Goal: Information Seeking & Learning: Find contact information

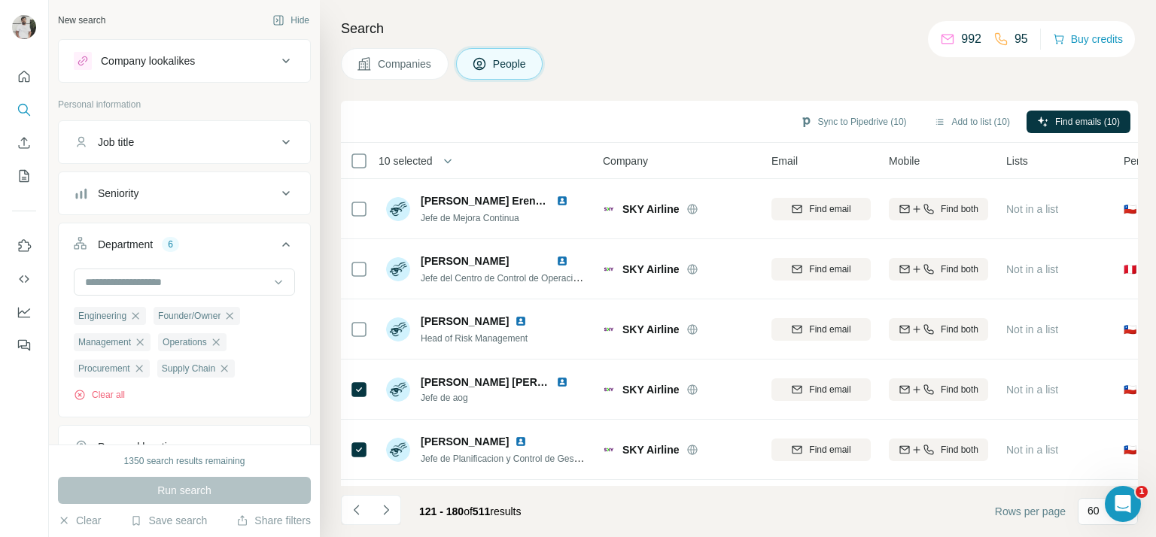
scroll to position [542, 0]
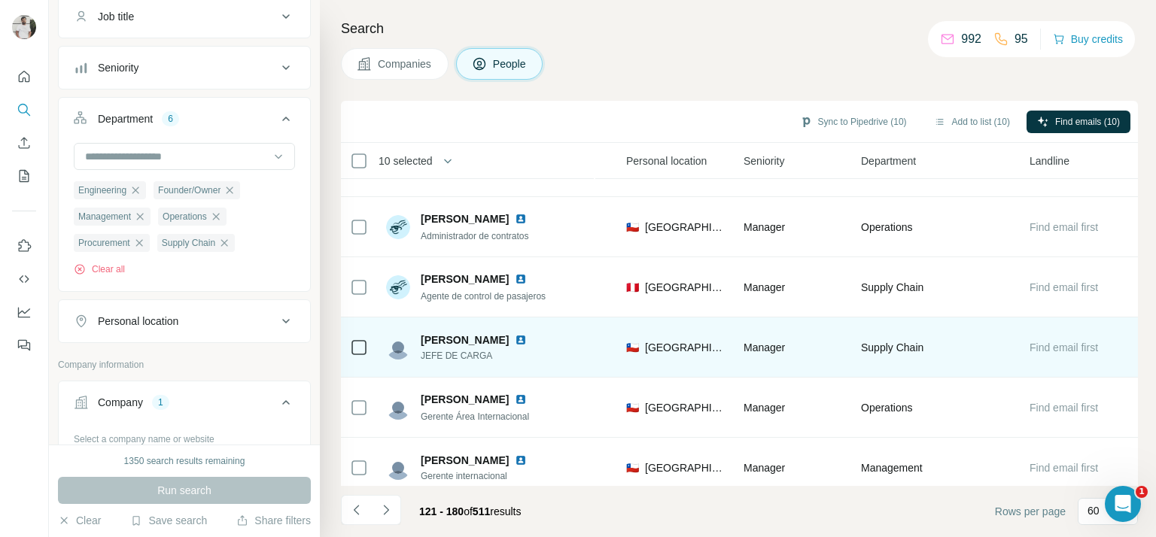
click at [436, 352] on span "JEFE DE CARGA" at bounding box center [483, 356] width 124 height 14
click at [436, 351] on span "JEFE DE CARGA" at bounding box center [483, 356] width 124 height 14
copy span "JEFE DE CARGA"
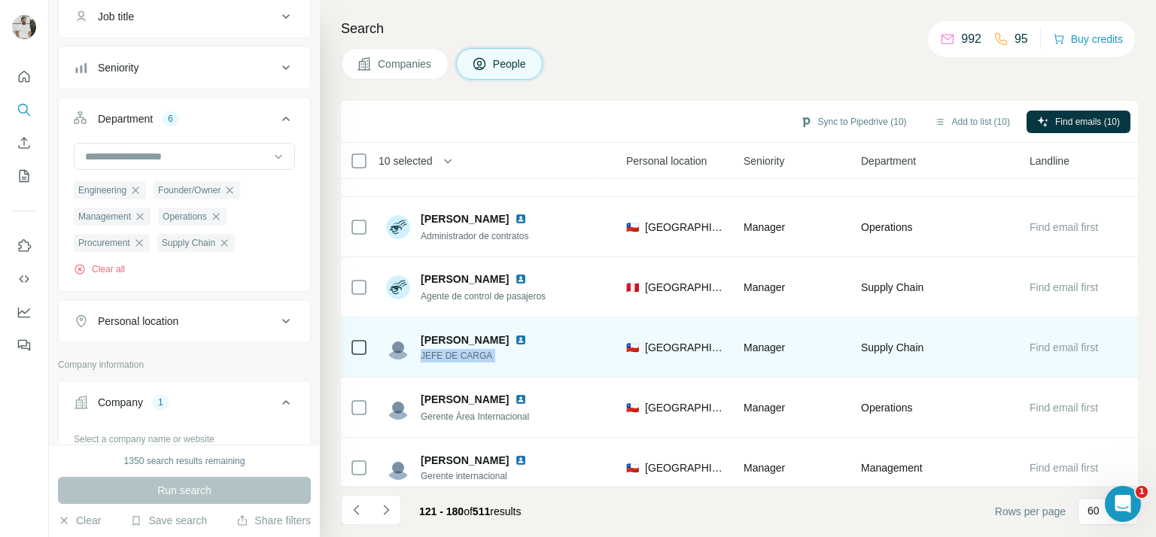
click at [466, 356] on span "JEFE DE CARGA" at bounding box center [483, 356] width 124 height 14
copy span "CARGA"
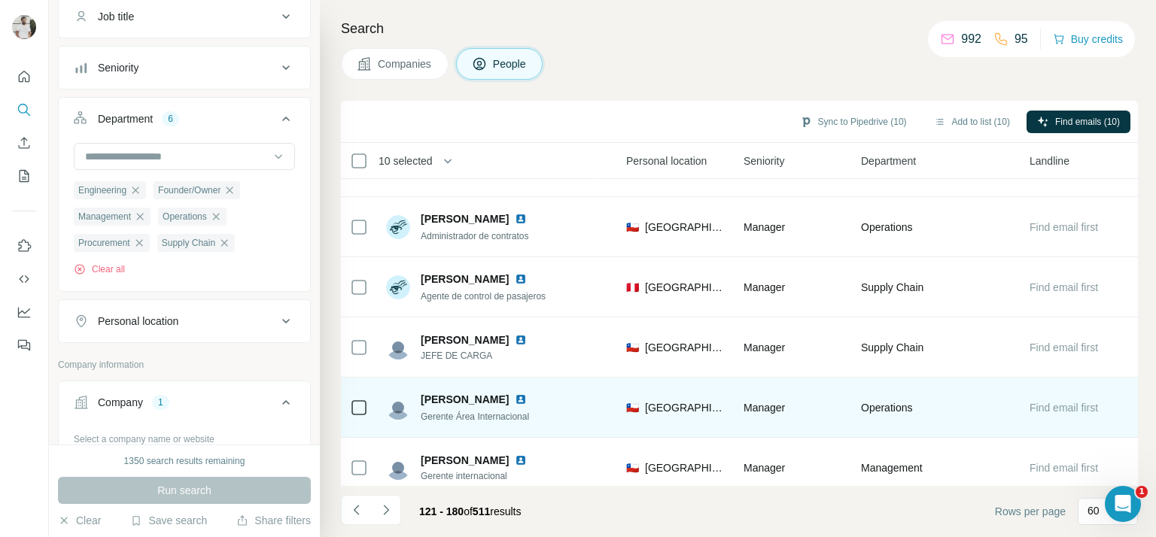
click at [500, 408] on div "Gerente Área Internacional" at bounding box center [483, 415] width 124 height 15
click at [494, 413] on span "Gerente Área Internacional" at bounding box center [475, 417] width 108 height 11
copy span "Gerente Área Internacional"
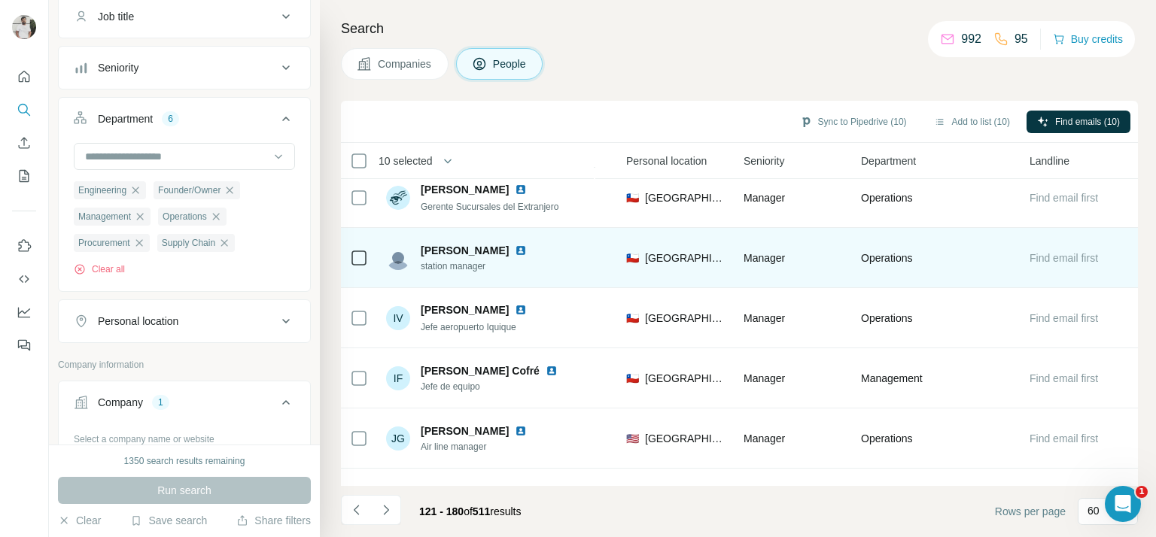
scroll to position [3265, 505]
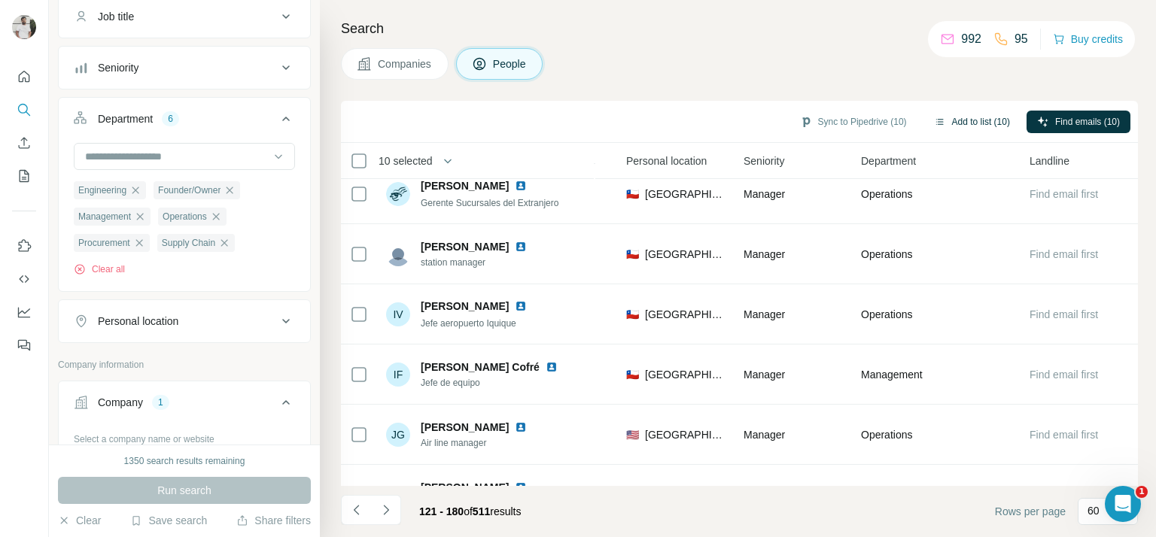
click at [965, 117] on button "Add to list (10)" at bounding box center [971, 122] width 97 height 23
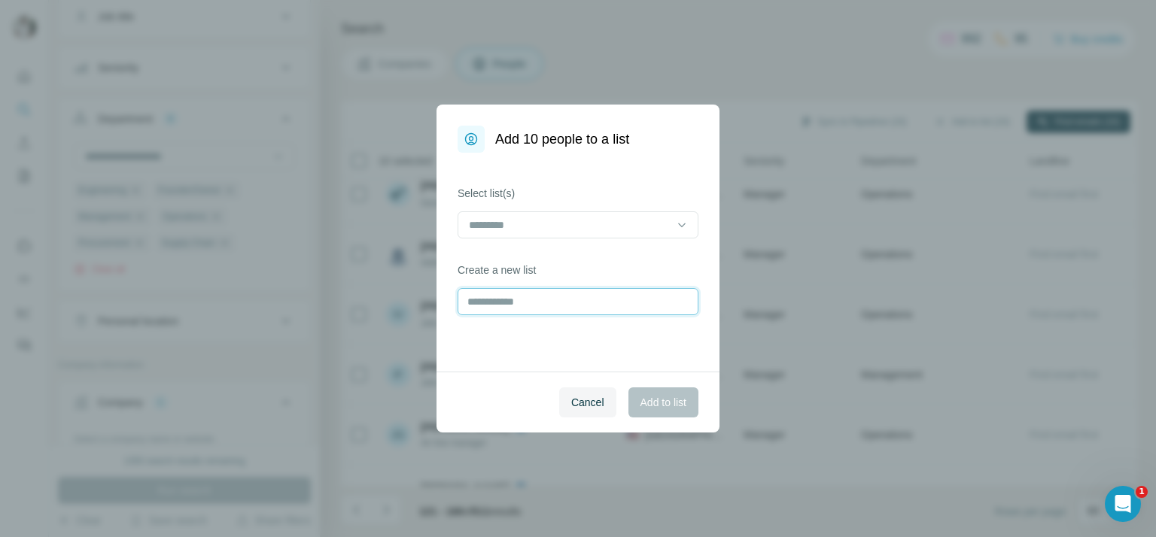
click at [563, 306] on input "text" at bounding box center [577, 301] width 241 height 27
type input "**********"
click at [661, 404] on span "Add to list" at bounding box center [663, 402] width 46 height 15
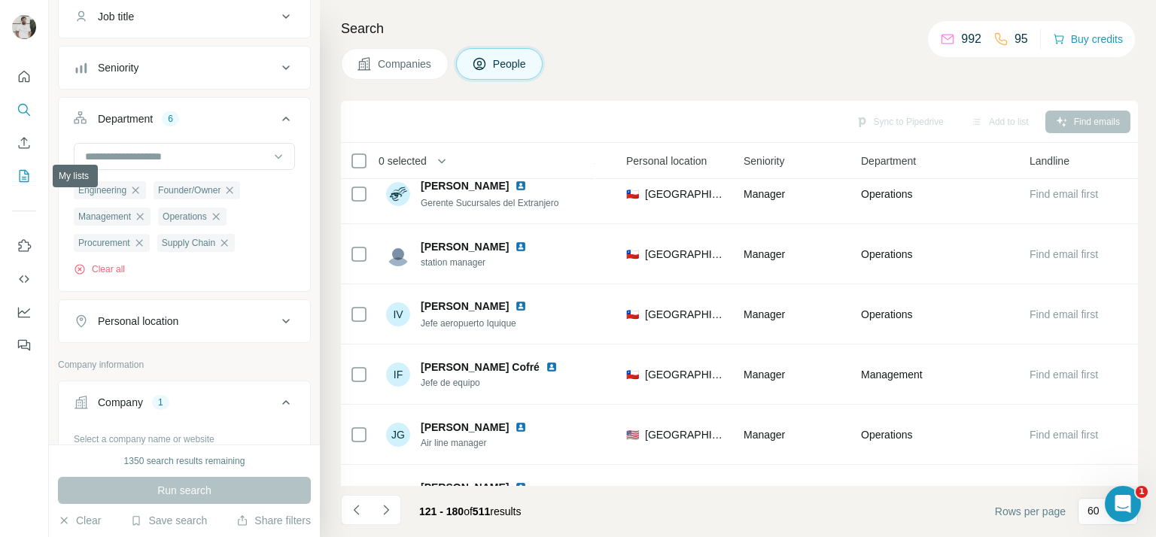
click at [24, 174] on icon "My lists" at bounding box center [24, 176] width 15 height 15
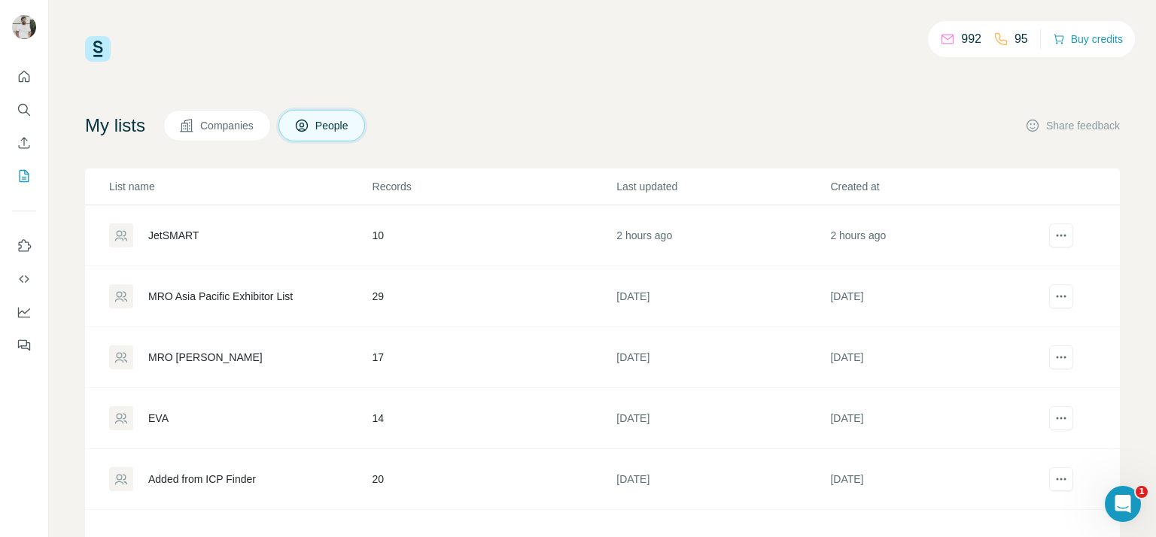
click at [191, 238] on div "JetSMART" at bounding box center [173, 235] width 50 height 15
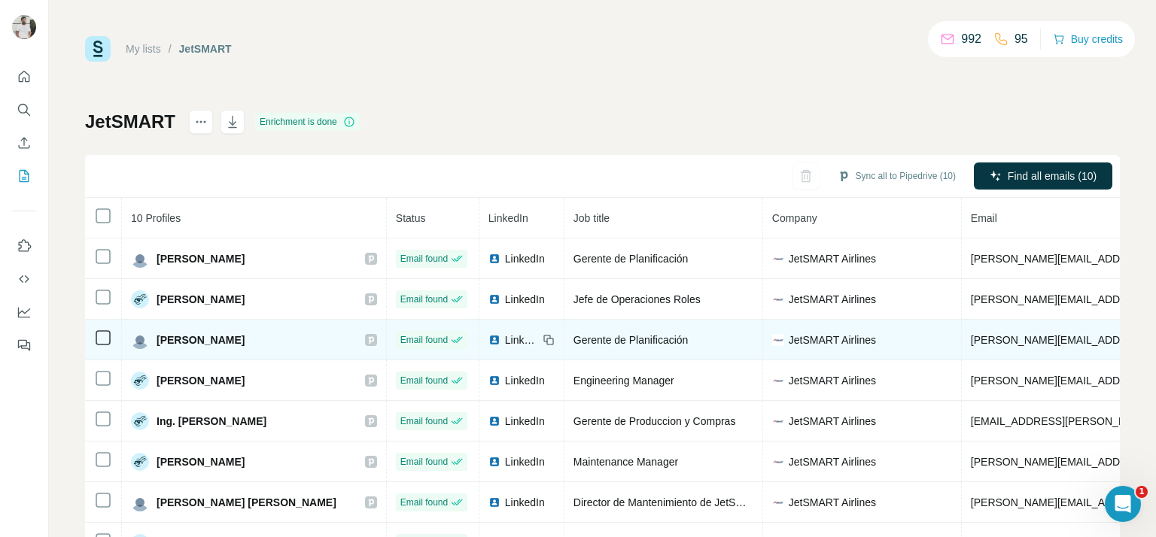
scroll to position [94, 0]
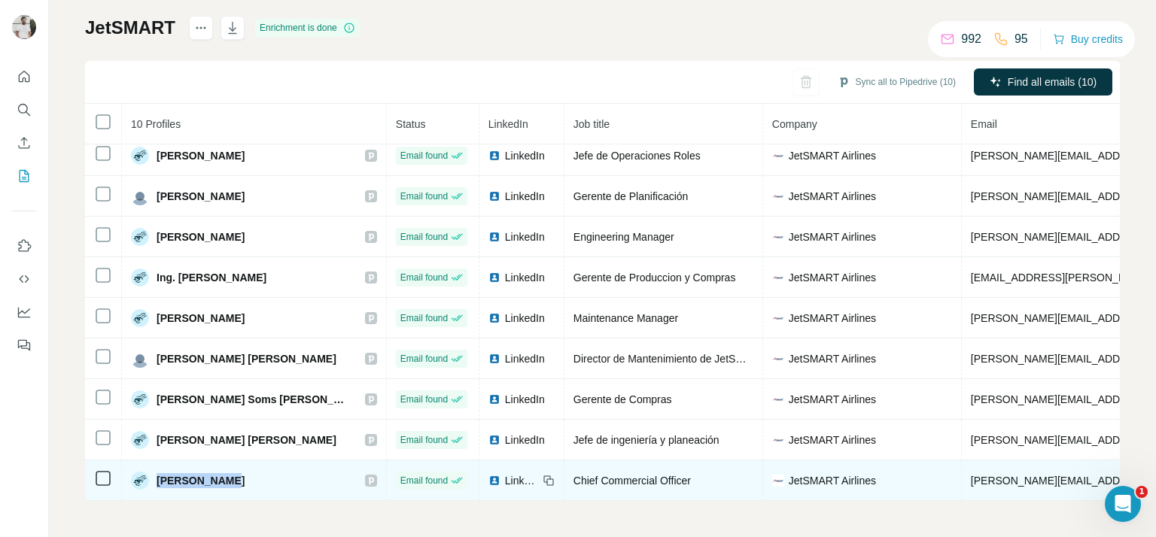
drag, startPoint x: 154, startPoint y: 473, endPoint x: 217, endPoint y: 471, distance: 62.5
click at [217, 472] on div "[PERSON_NAME]" at bounding box center [188, 481] width 114 height 18
copy span "[PERSON_NAME]"
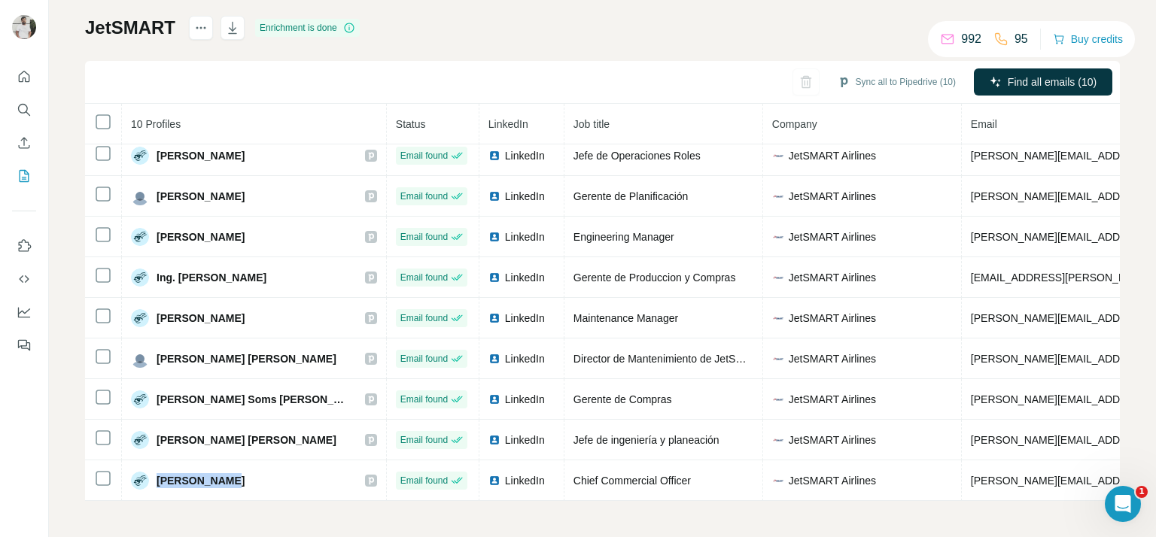
scroll to position [74, 0]
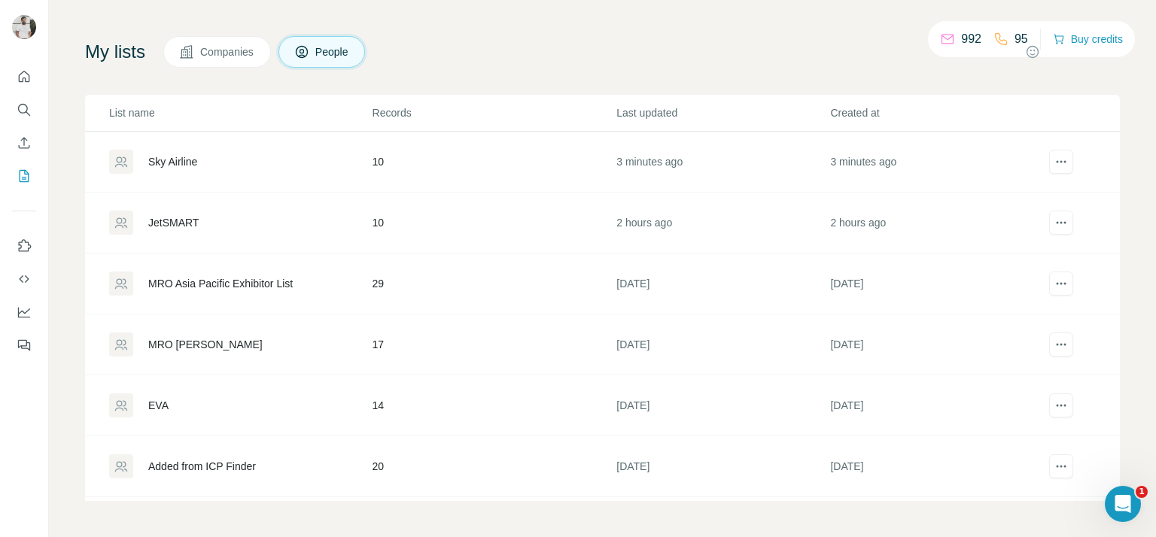
click at [187, 164] on div "Sky Airline" at bounding box center [172, 161] width 49 height 15
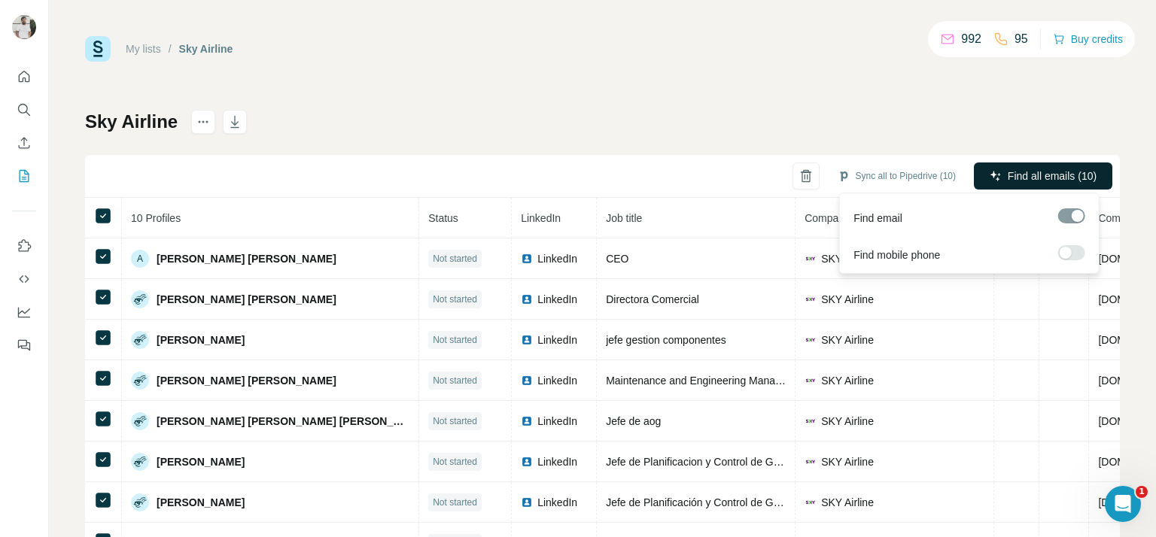
click at [1059, 180] on span "Find all emails (10)" at bounding box center [1051, 176] width 89 height 15
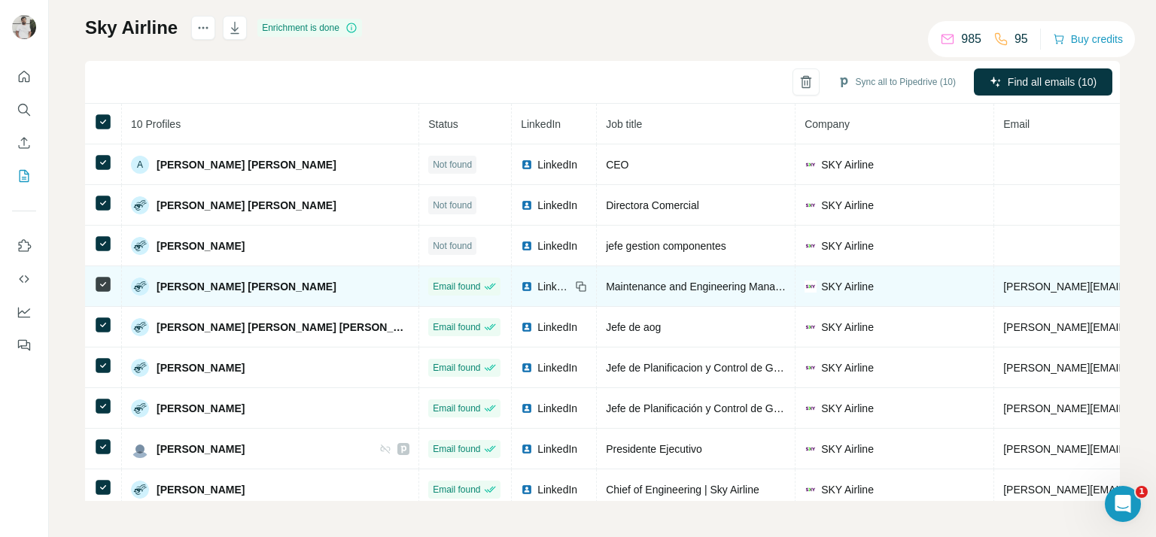
click at [1003, 281] on span "[PERSON_NAME][EMAIL_ADDRESS][PERSON_NAME][DOMAIN_NAME]" at bounding box center [1179, 287] width 352 height 12
copy span "[PERSON_NAME][EMAIL_ADDRESS][PERSON_NAME][DOMAIN_NAME]"
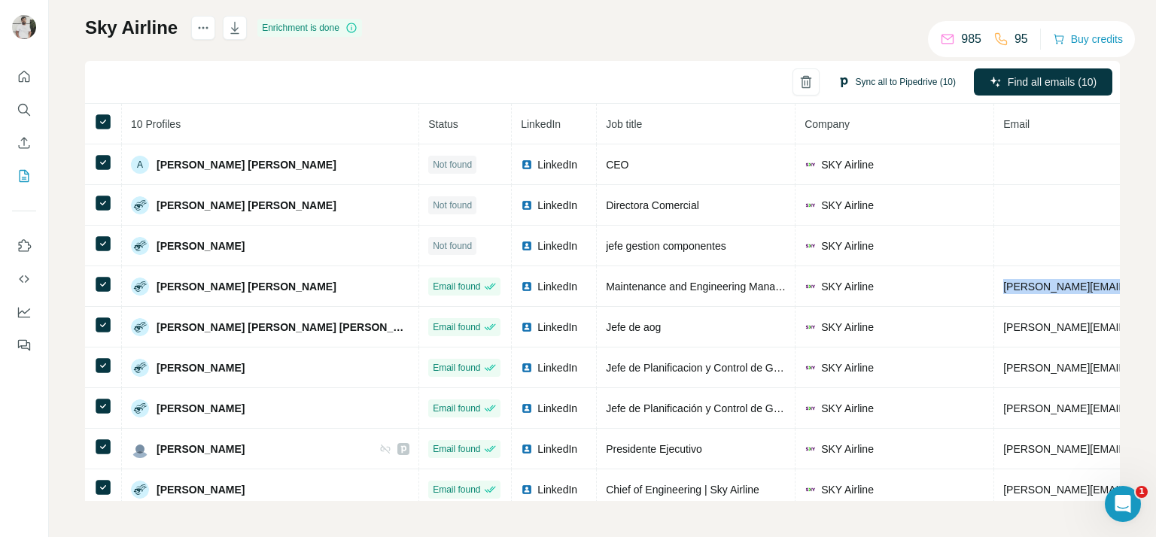
click at [893, 74] on button "Sync all to Pipedrive (10)" at bounding box center [896, 82] width 139 height 23
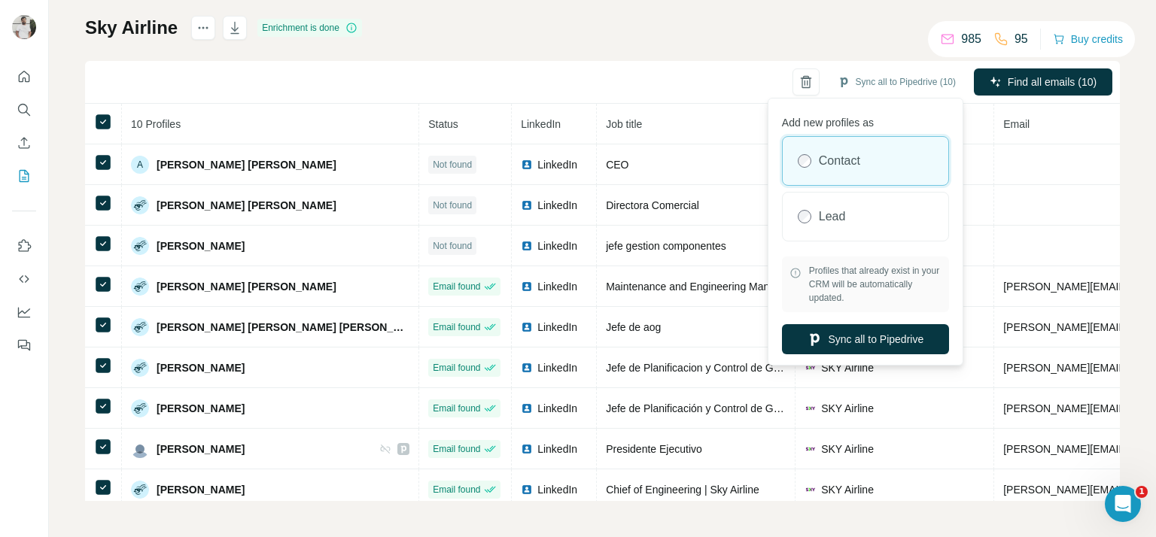
click at [849, 159] on label "Contact" at bounding box center [838, 161] width 41 height 18
click at [846, 330] on button "Sync all to Pipedrive" at bounding box center [865, 339] width 167 height 30
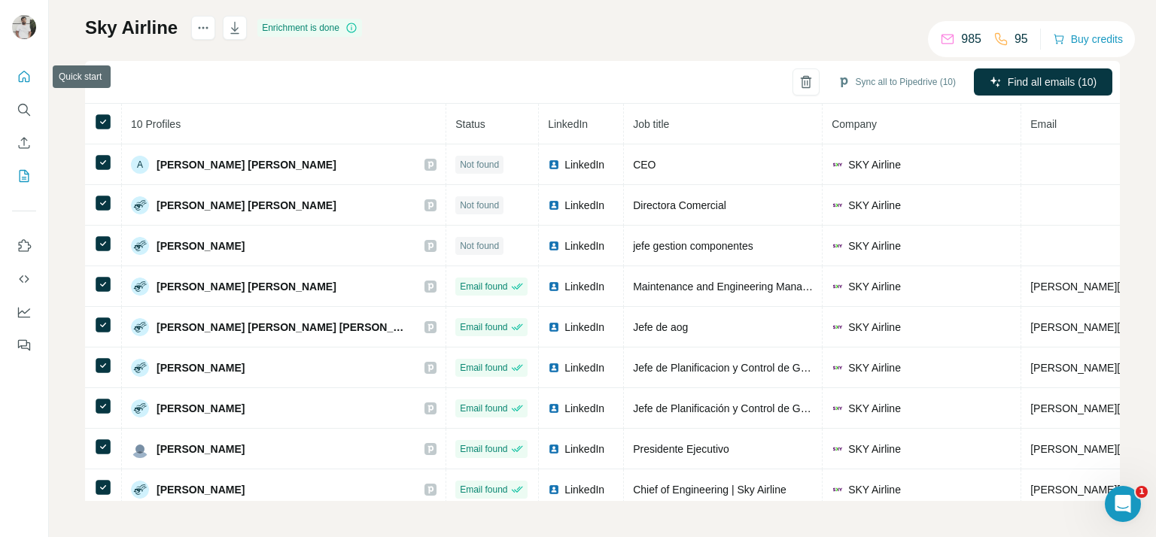
click at [32, 81] on button "Quick start" at bounding box center [24, 76] width 24 height 27
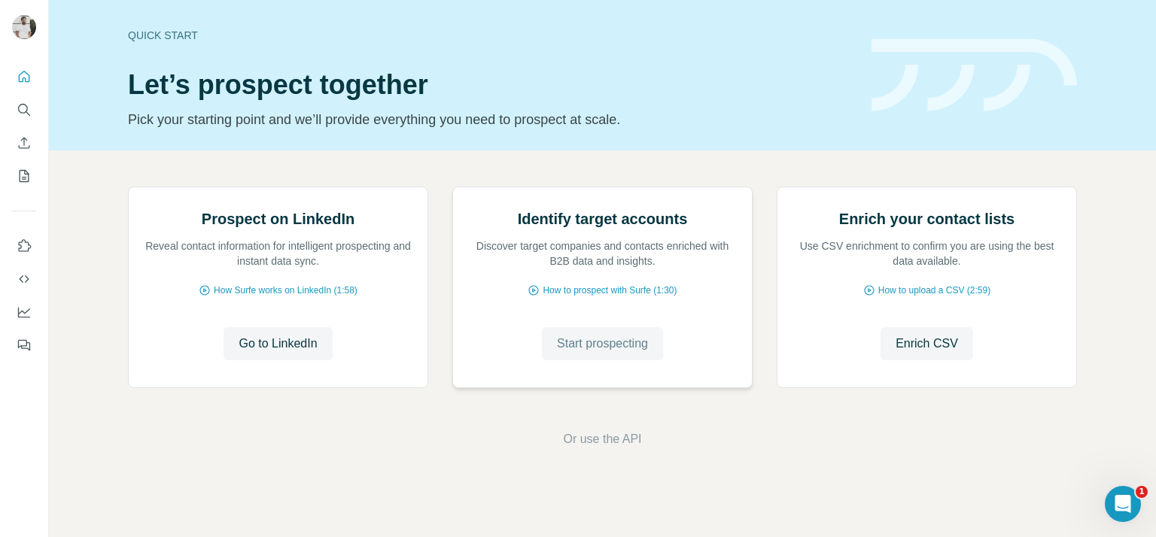
drag, startPoint x: 611, startPoint y: 513, endPoint x: 620, endPoint y: 508, distance: 10.5
click at [612, 353] on span "Start prospecting" at bounding box center [602, 344] width 91 height 18
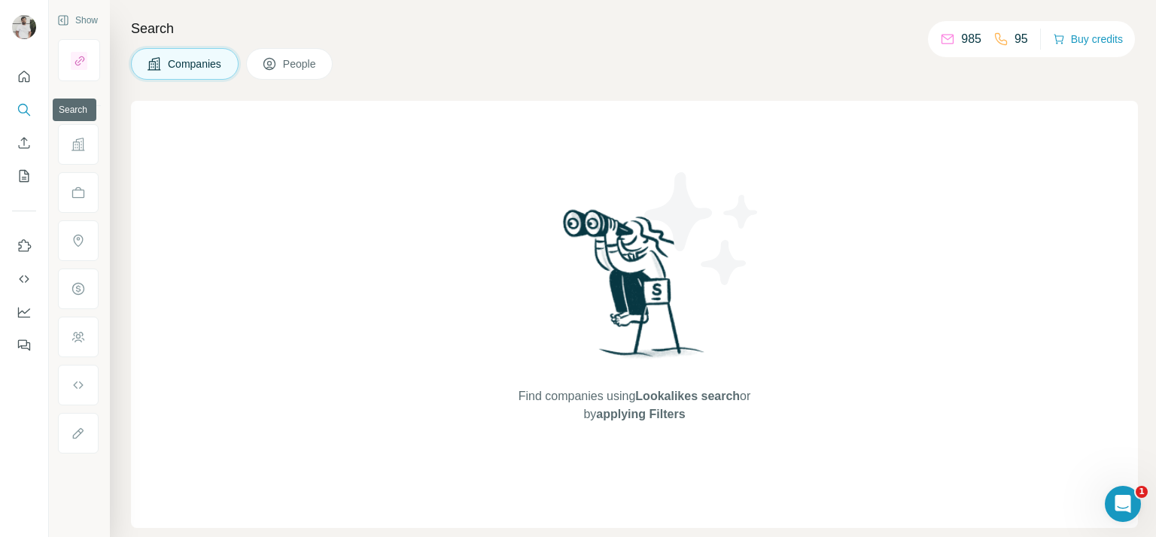
click at [18, 102] on icon "Search" at bounding box center [24, 109] width 15 height 15
click at [287, 65] on span "People" at bounding box center [300, 63] width 35 height 15
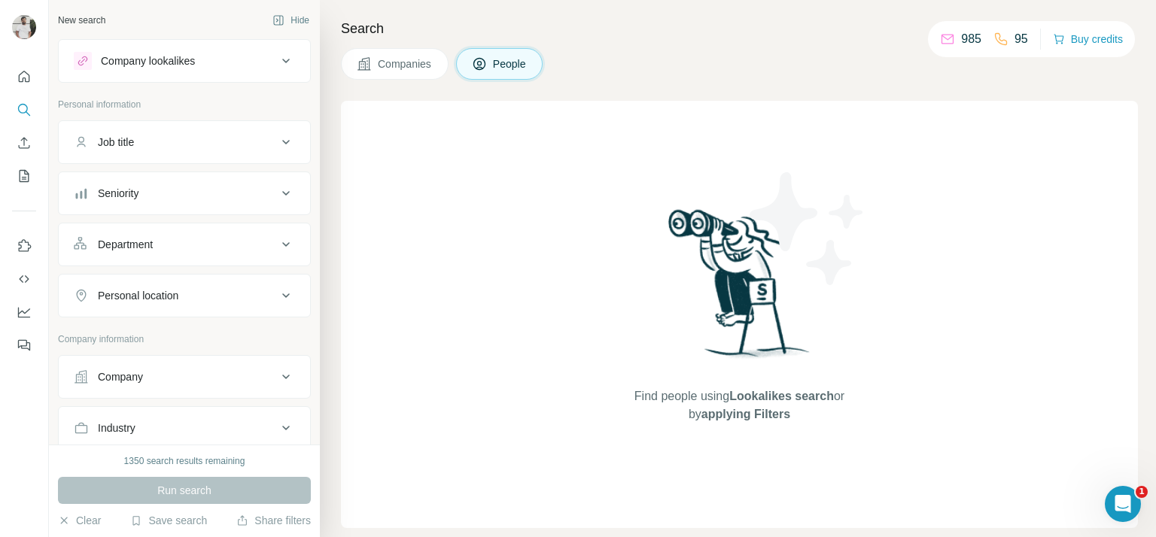
click at [195, 366] on button "Company" at bounding box center [184, 377] width 251 height 36
click at [207, 430] on input "text" at bounding box center [184, 443] width 221 height 27
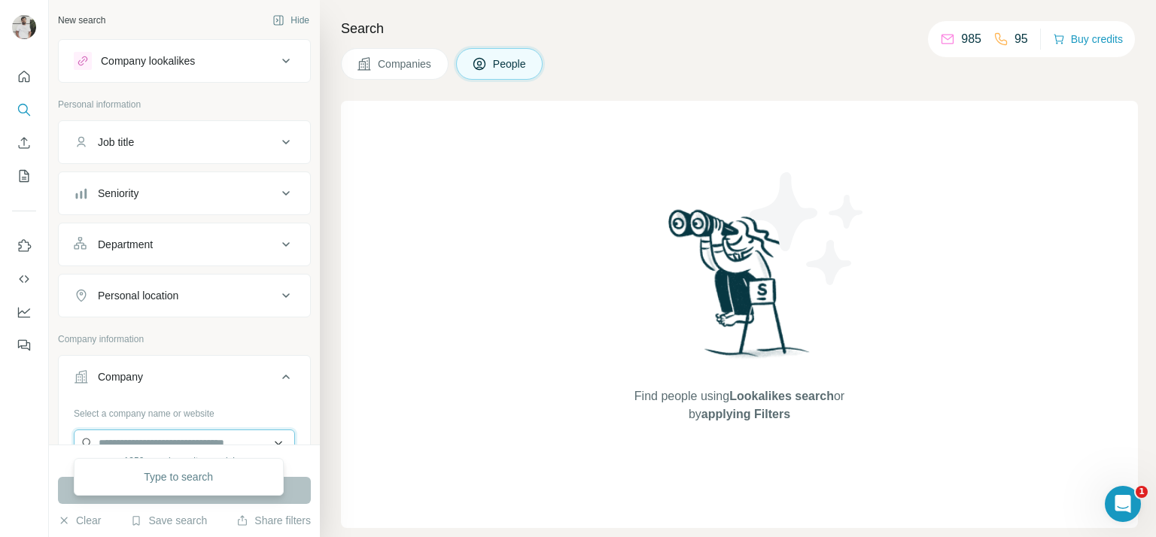
paste input "**********"
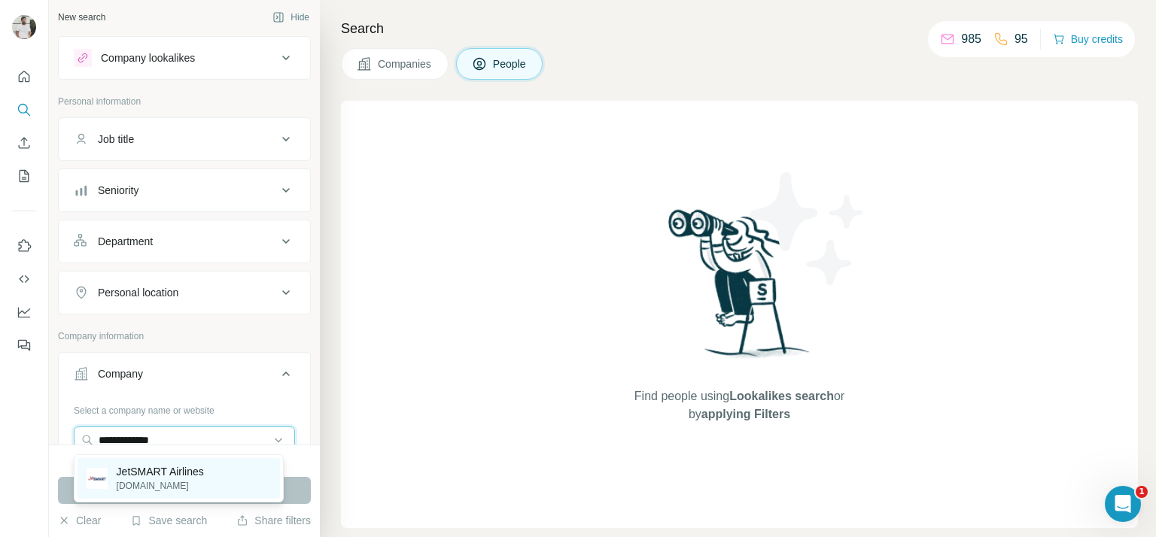
type input "**********"
click at [223, 470] on div "JetSMART Airlines [DOMAIN_NAME]" at bounding box center [178, 478] width 202 height 41
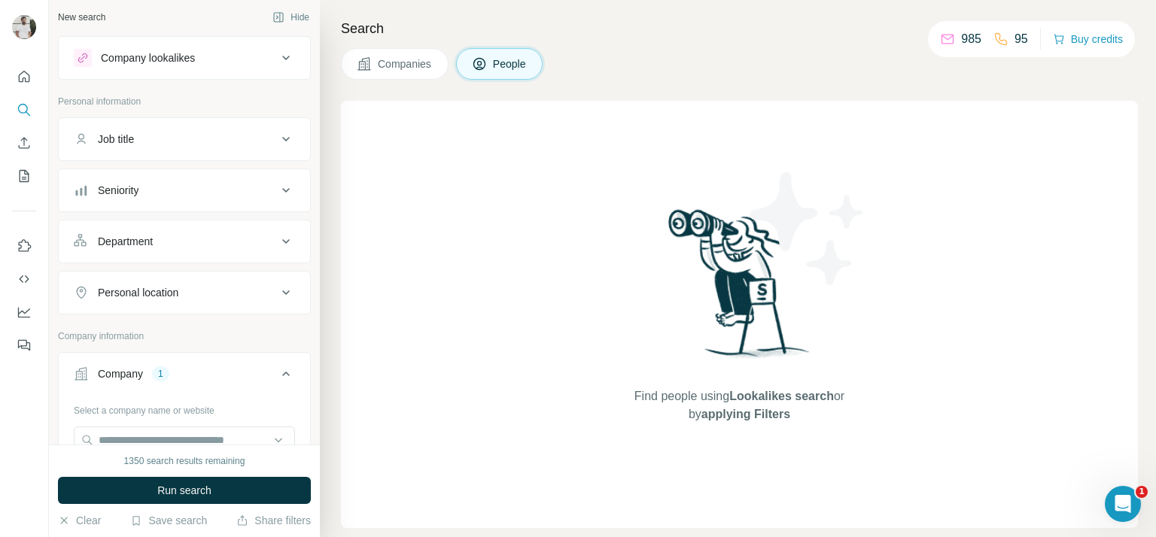
click at [397, 59] on span "Companies" at bounding box center [405, 63] width 55 height 15
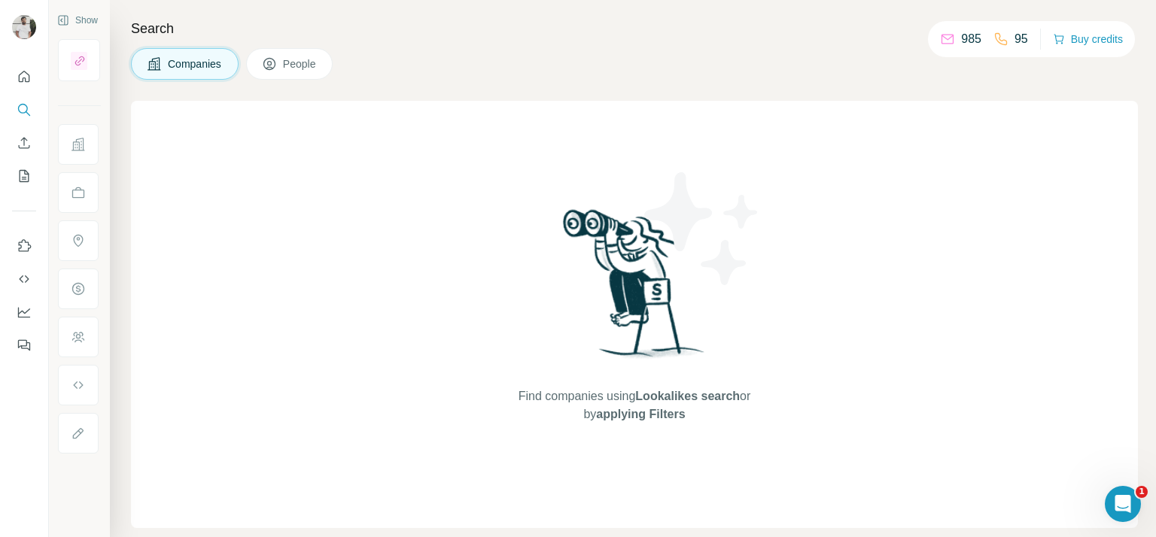
click at [320, 77] on button "People" at bounding box center [289, 64] width 87 height 32
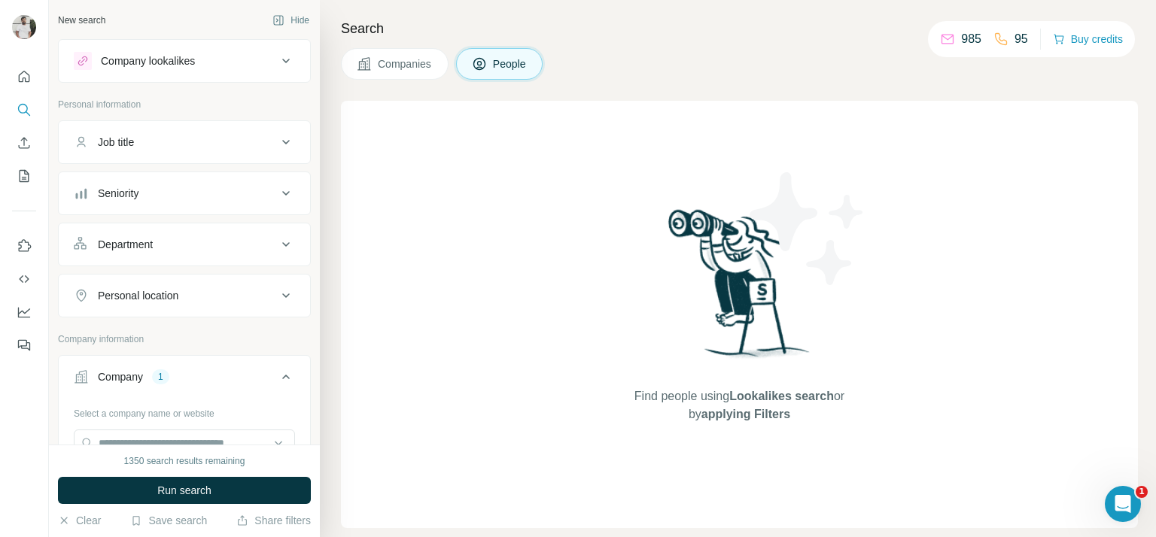
click at [184, 145] on div "Job title" at bounding box center [175, 142] width 203 height 15
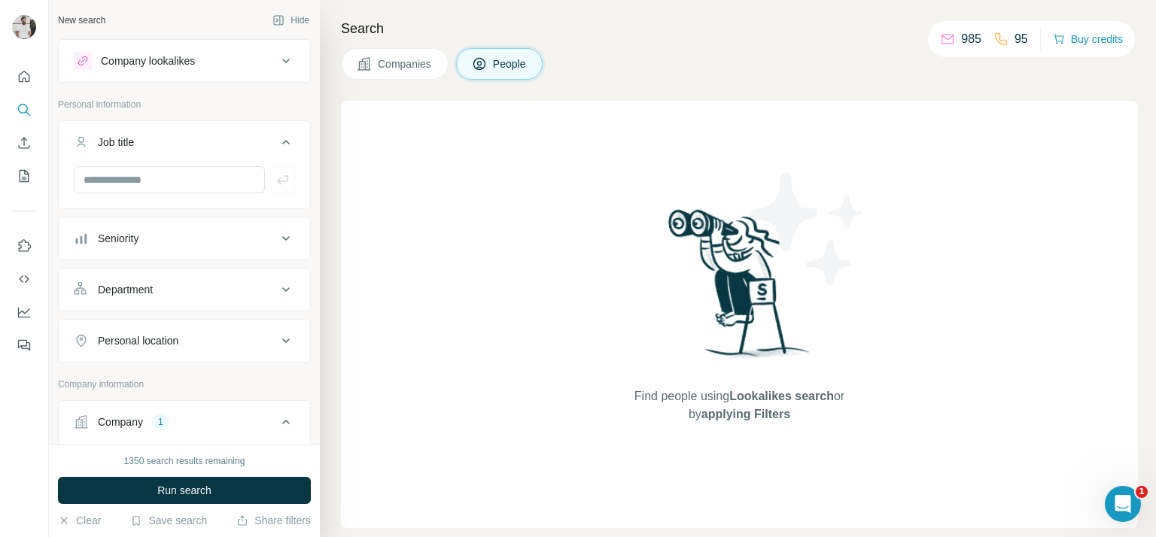
click at [179, 247] on button "Seniority" at bounding box center [184, 238] width 251 height 36
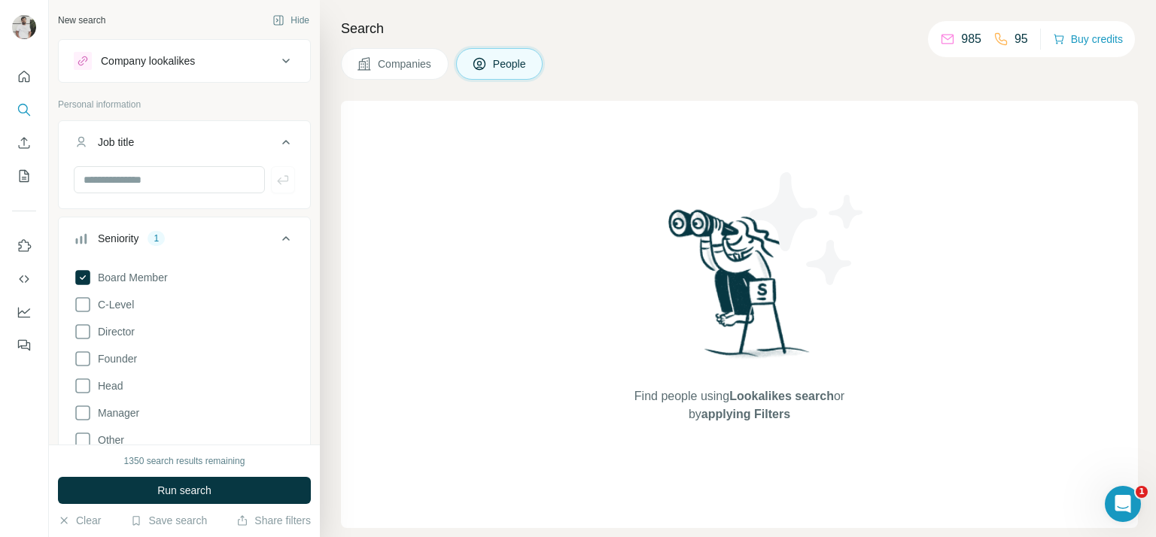
click at [114, 311] on label "C-Level" at bounding box center [104, 305] width 60 height 18
click at [115, 336] on span "Director" at bounding box center [113, 331] width 43 height 15
drag, startPoint x: 113, startPoint y: 386, endPoint x: 114, endPoint y: 357, distance: 29.4
click at [113, 385] on span "Head" at bounding box center [107, 385] width 31 height 15
click at [115, 354] on span "Founder" at bounding box center [114, 358] width 45 height 15
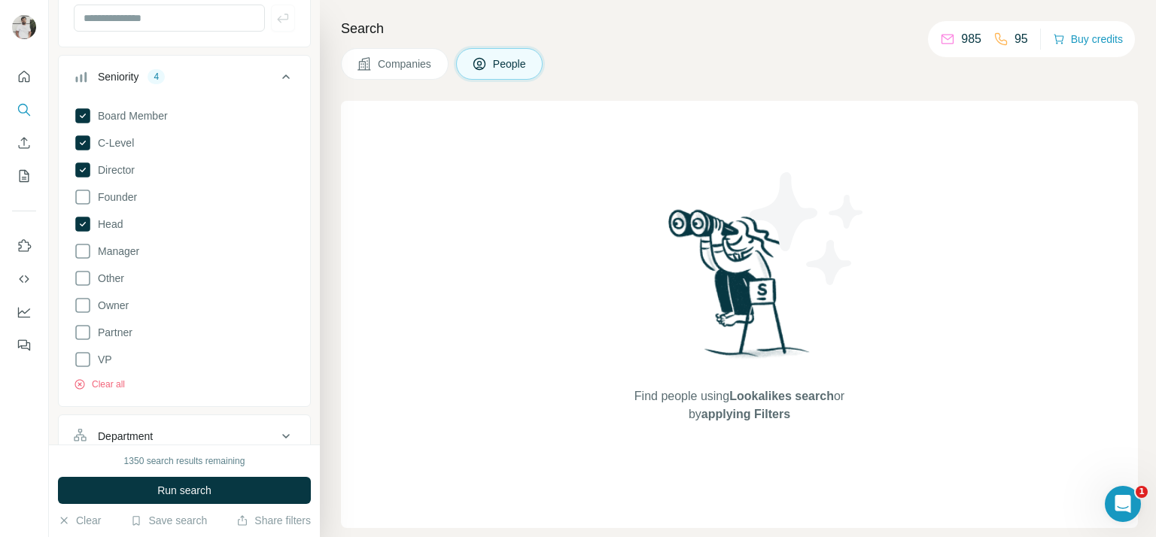
scroll to position [172, 0]
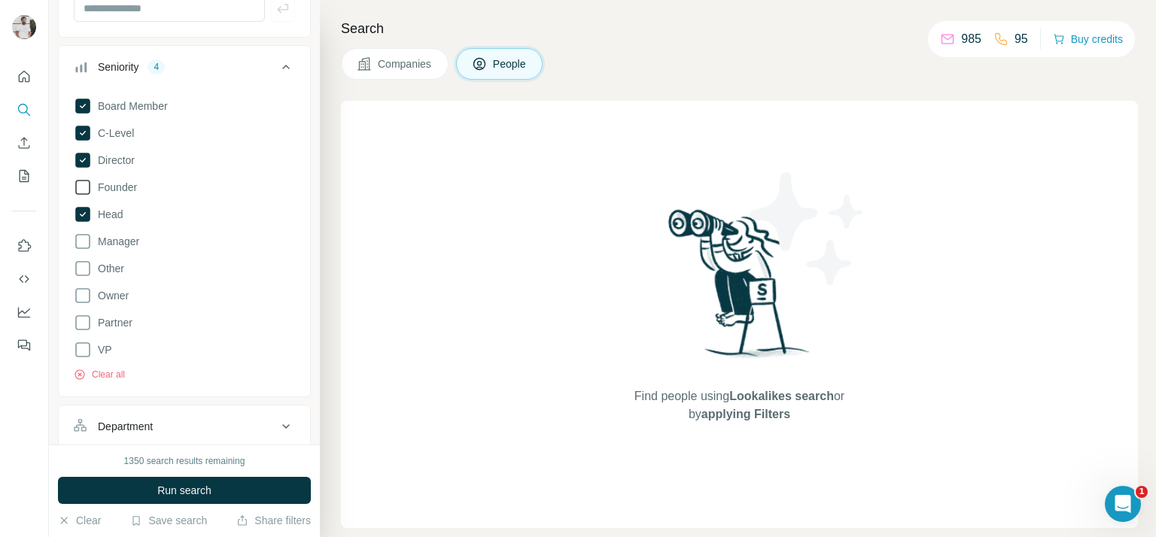
click at [126, 183] on span "Founder" at bounding box center [114, 187] width 45 height 15
click at [101, 348] on span "VP" at bounding box center [102, 349] width 20 height 15
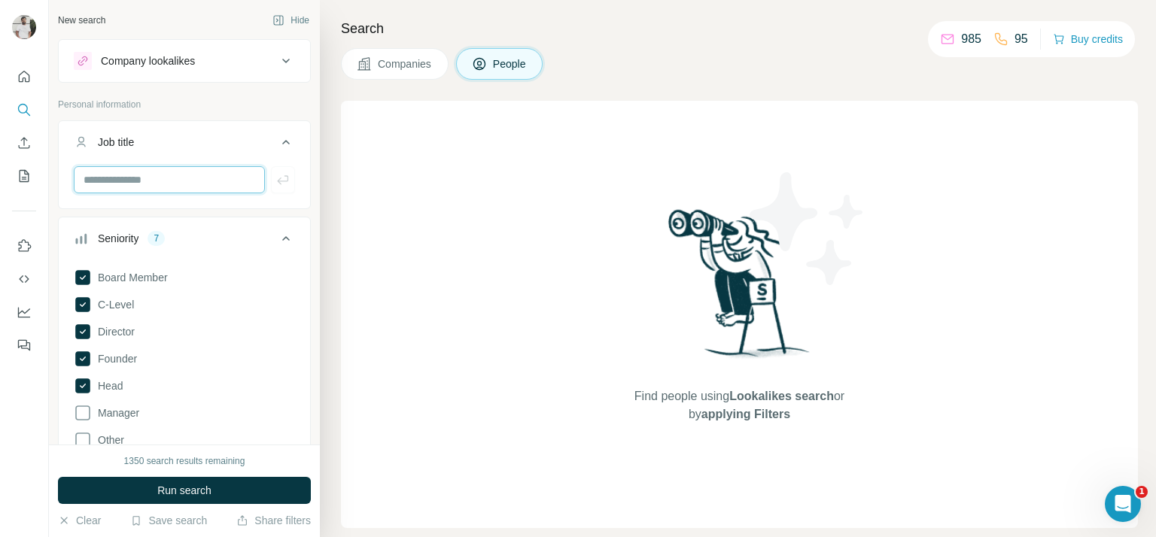
click at [190, 180] on input "text" at bounding box center [169, 179] width 191 height 27
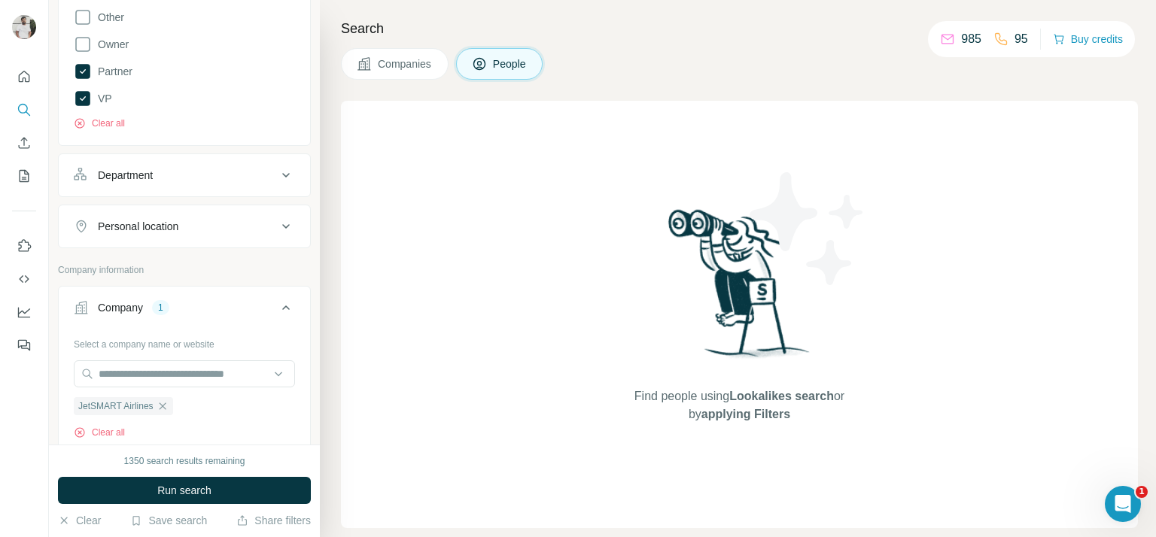
scroll to position [424, 0]
drag, startPoint x: 205, startPoint y: 182, endPoint x: 195, endPoint y: 187, distance: 10.8
click at [205, 182] on button "Department" at bounding box center [184, 174] width 251 height 36
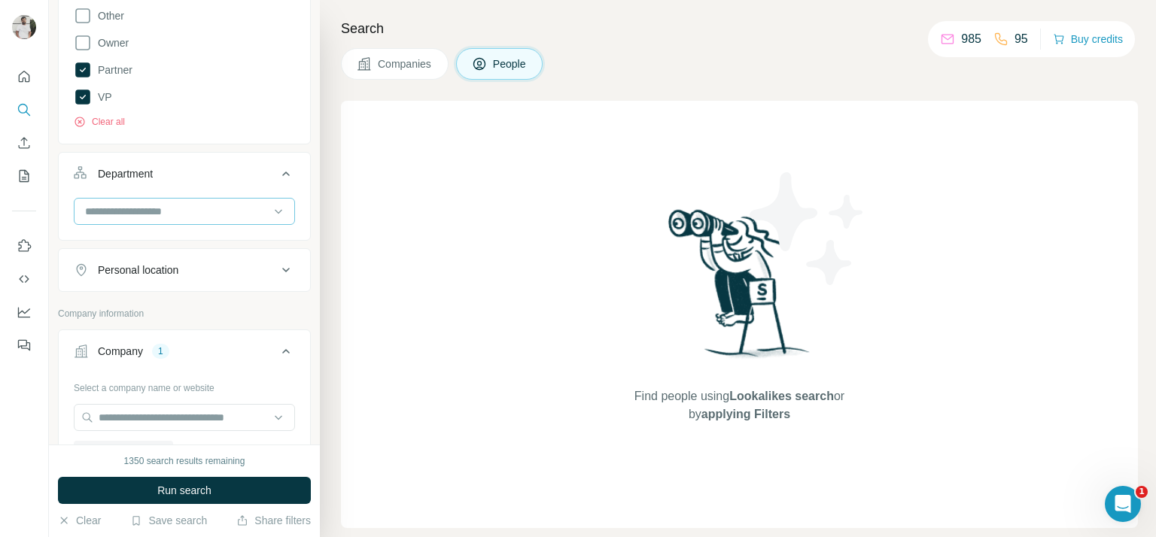
click at [193, 207] on input at bounding box center [177, 211] width 186 height 17
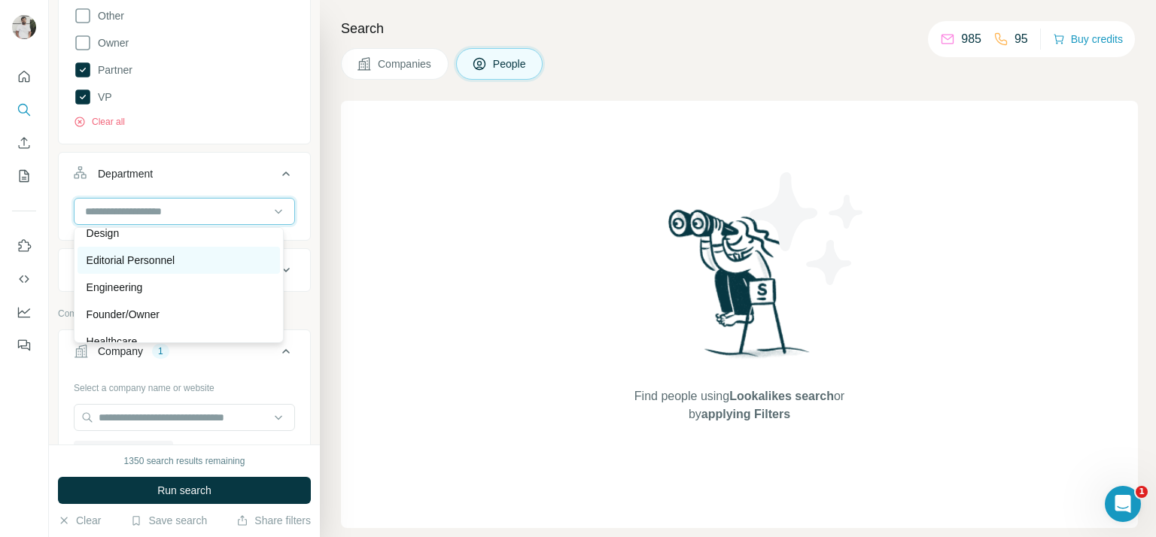
scroll to position [122, 0]
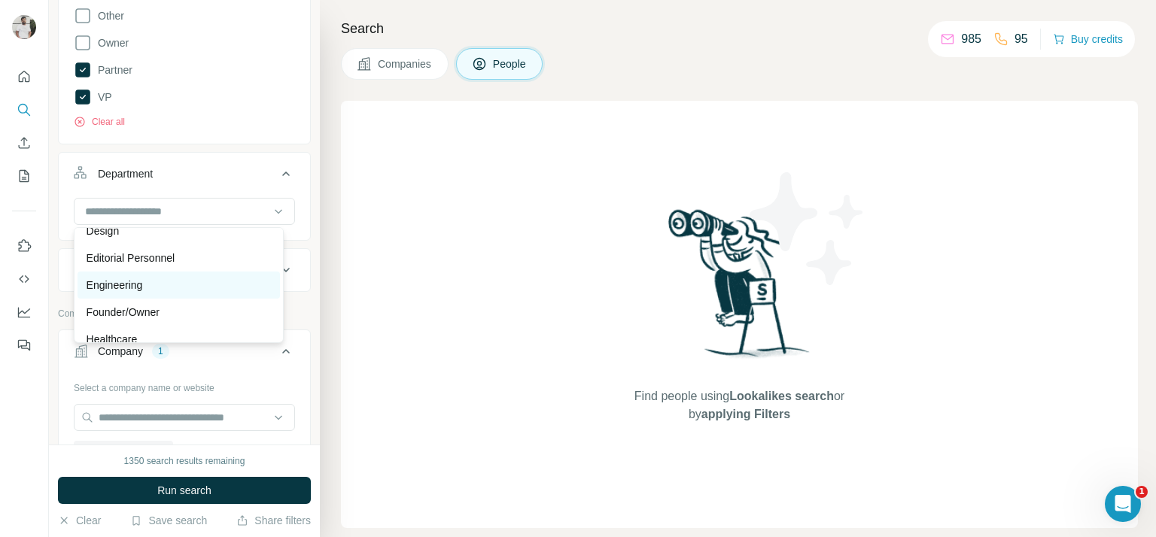
click at [193, 282] on div "Engineering" at bounding box center [179, 285] width 184 height 15
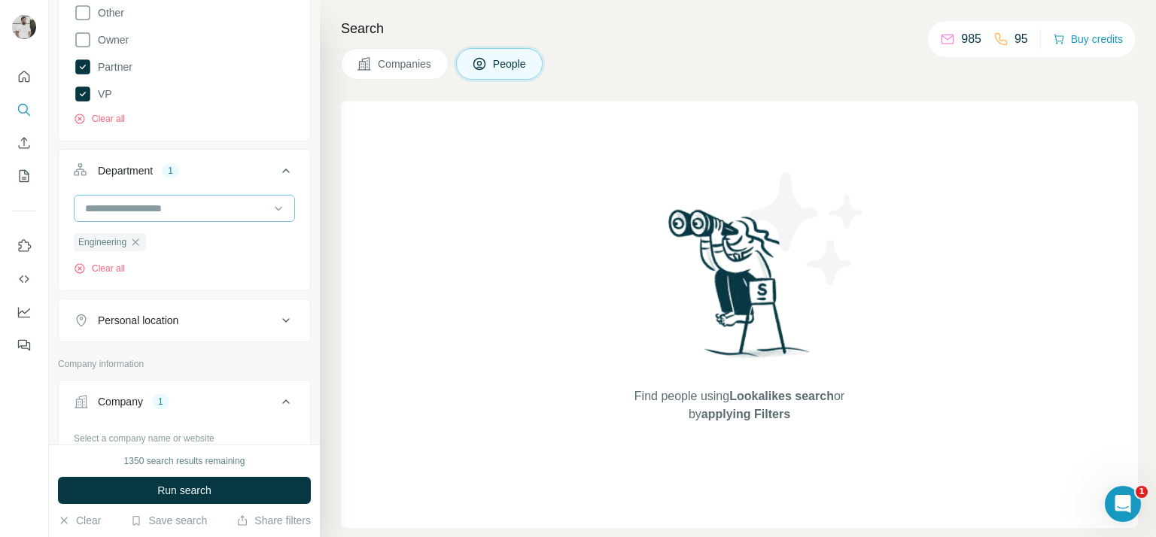
scroll to position [429, 0]
click at [212, 215] on div at bounding box center [177, 207] width 186 height 26
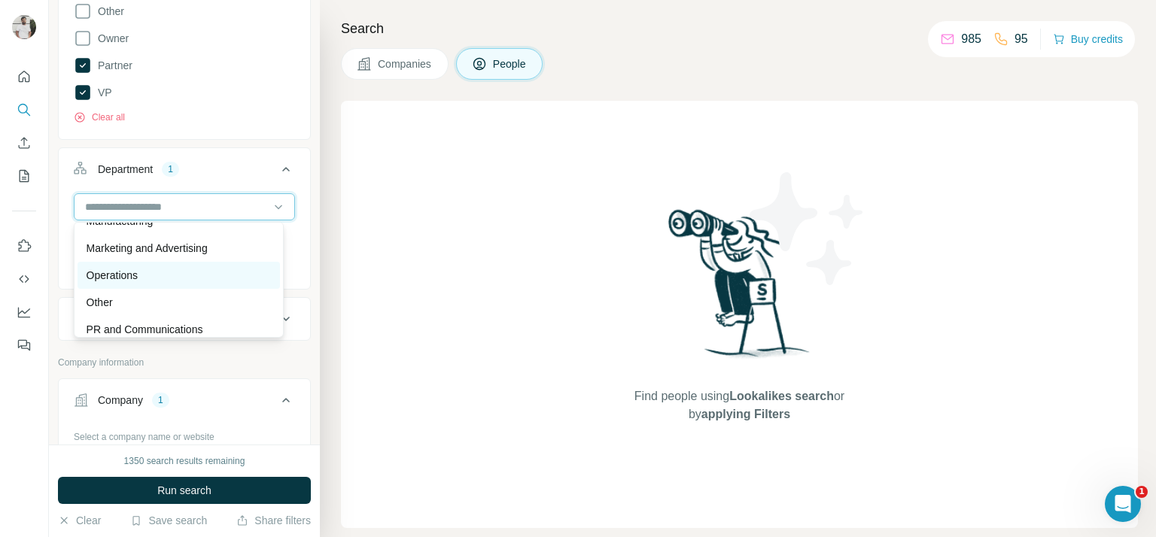
scroll to position [345, 0]
click at [190, 276] on div "Operations" at bounding box center [179, 273] width 184 height 15
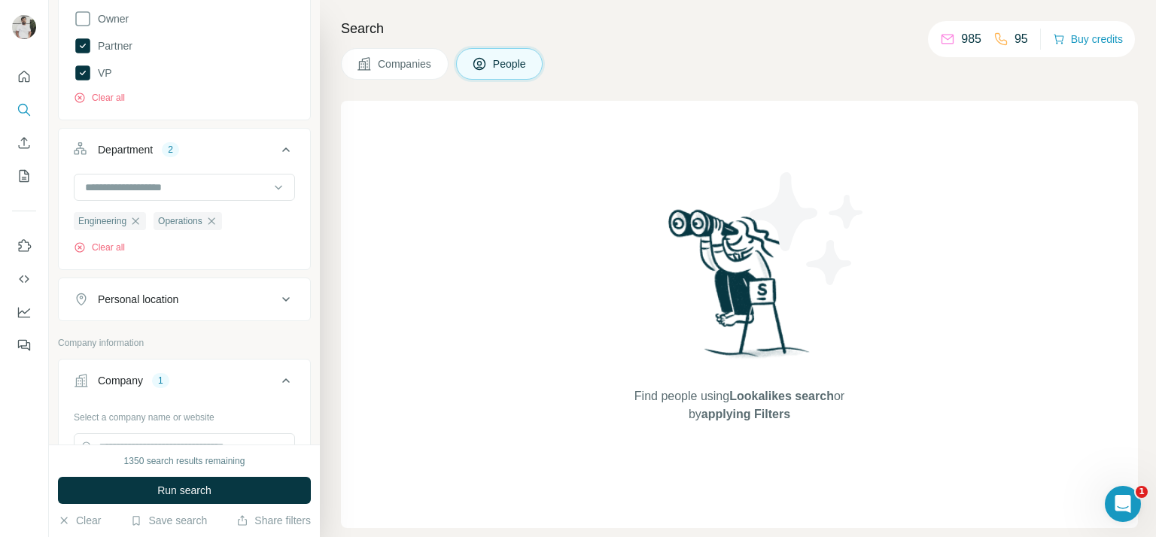
scroll to position [451, 0]
click at [250, 176] on input at bounding box center [177, 184] width 186 height 17
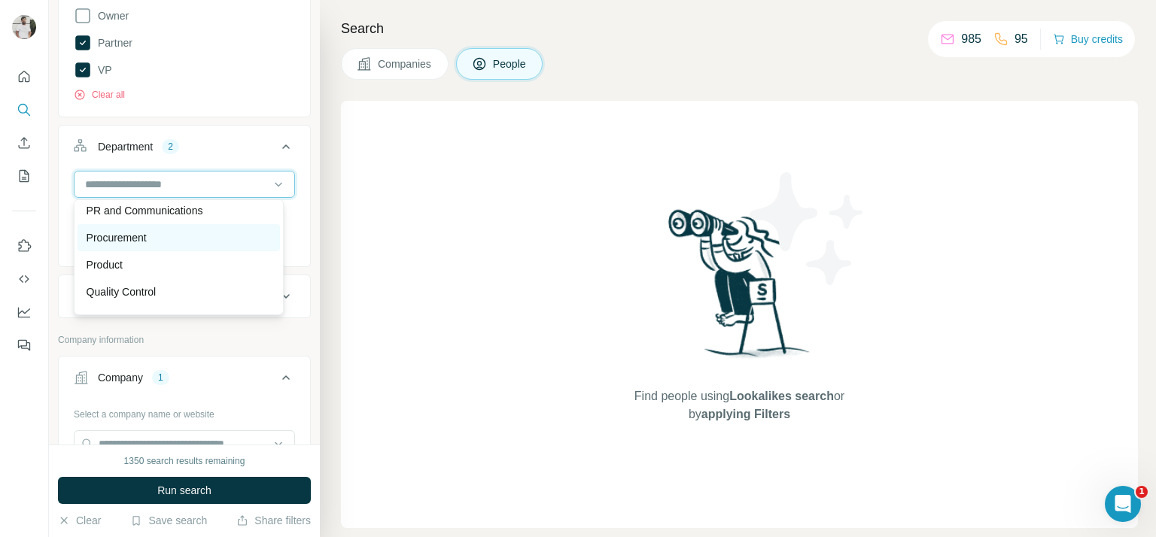
scroll to position [439, 0]
click at [179, 242] on div "Procurement" at bounding box center [179, 237] width 184 height 15
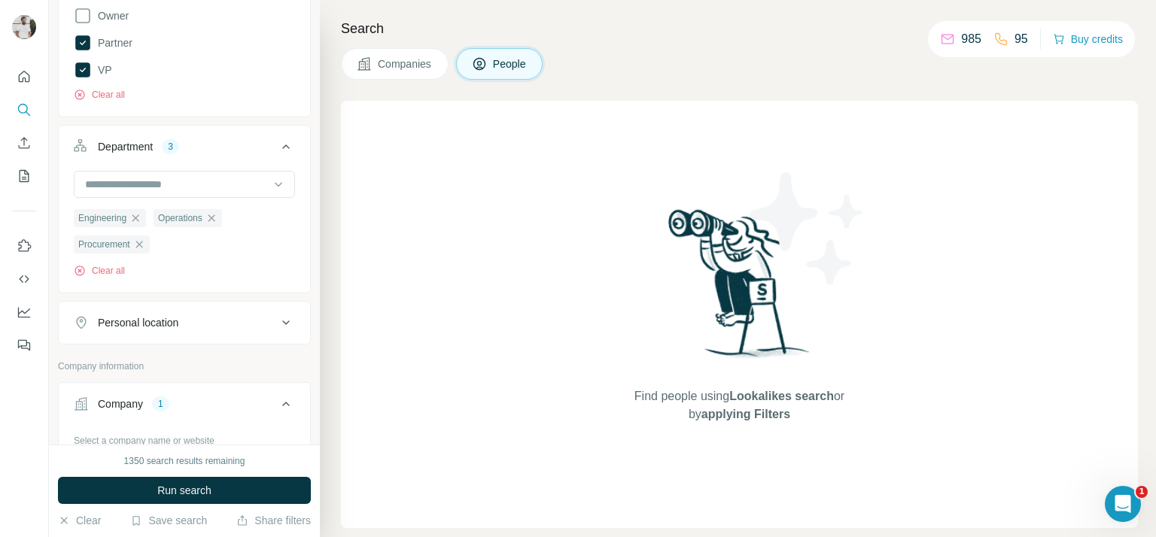
drag, startPoint x: 235, startPoint y: 184, endPoint x: 229, endPoint y: 197, distance: 14.8
click at [235, 186] on input at bounding box center [177, 184] width 186 height 17
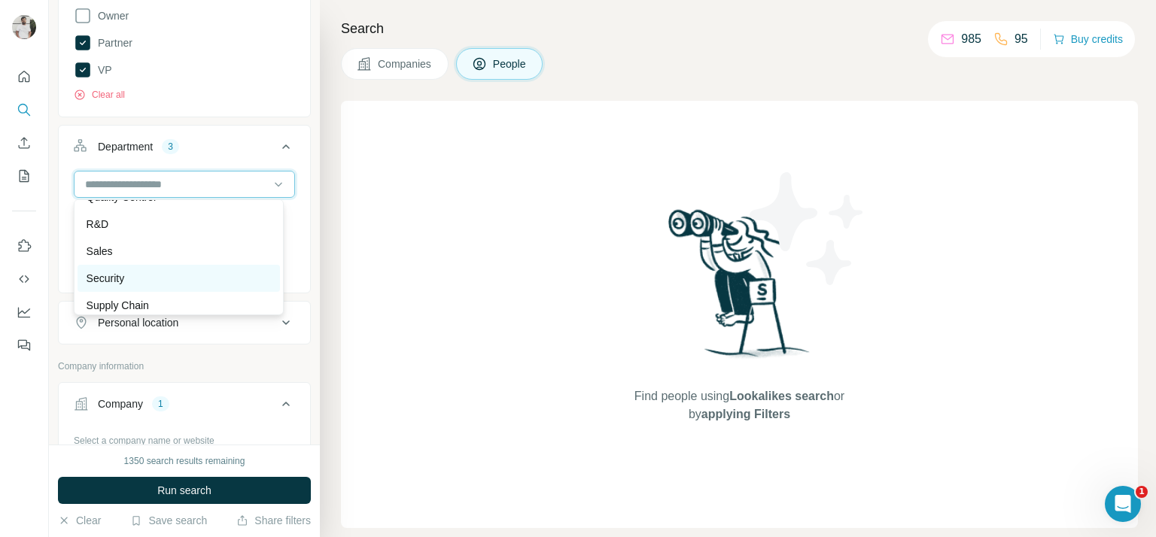
scroll to position [542, 0]
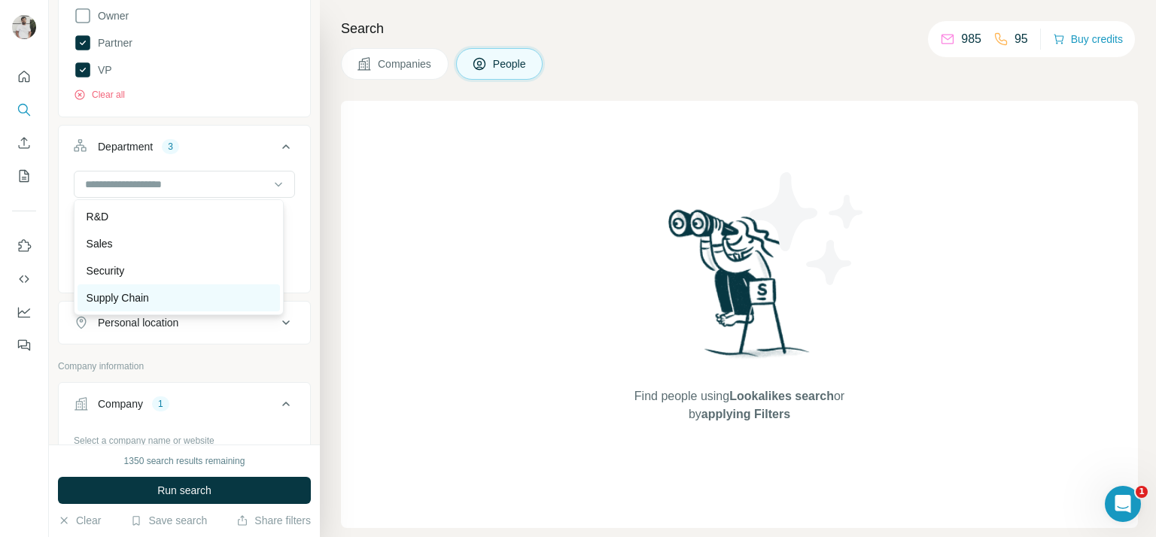
click at [184, 303] on div "Supply Chain" at bounding box center [179, 297] width 184 height 15
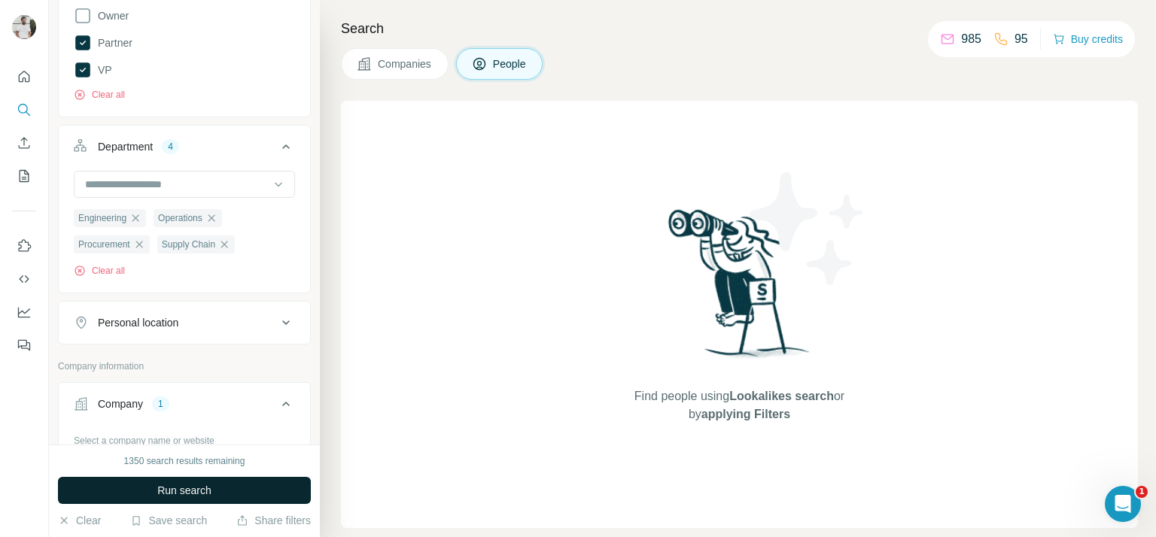
click at [208, 490] on span "Run search" at bounding box center [184, 490] width 54 height 15
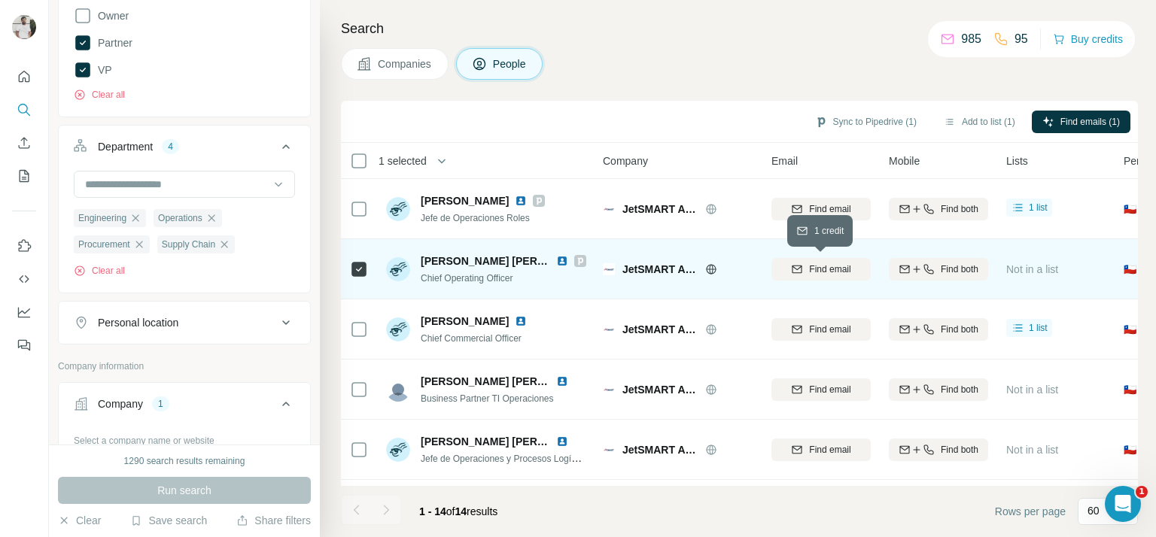
click at [797, 267] on icon "button" at bounding box center [797, 269] width 12 height 12
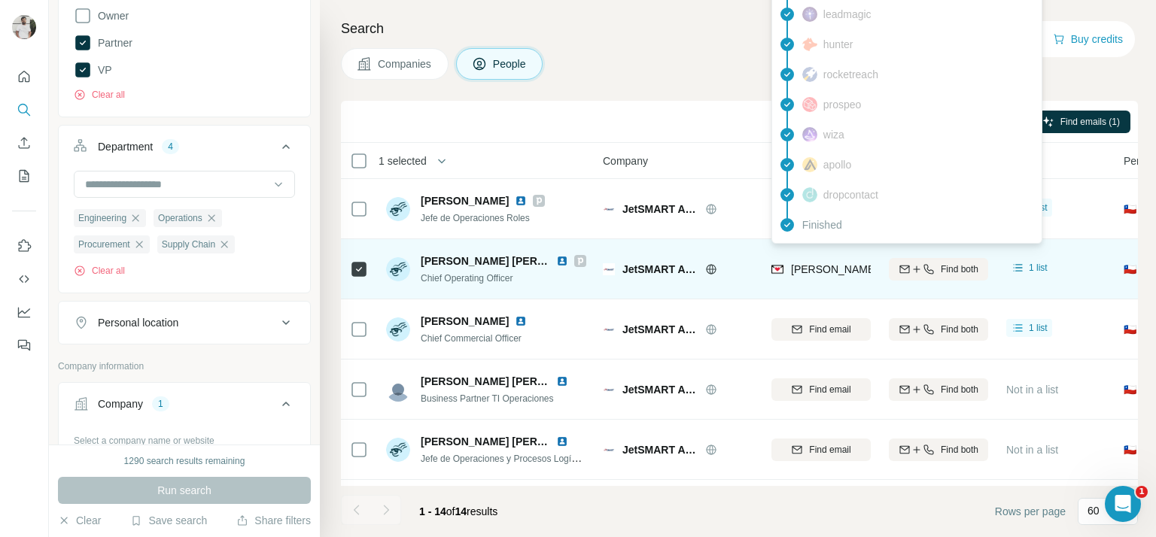
click at [831, 273] on span "[PERSON_NAME][EMAIL_ADDRESS][PERSON_NAME][DOMAIN_NAME]" at bounding box center [967, 269] width 352 height 12
copy tr "[PERSON_NAME][EMAIL_ADDRESS][PERSON_NAME][DOMAIN_NAME]"
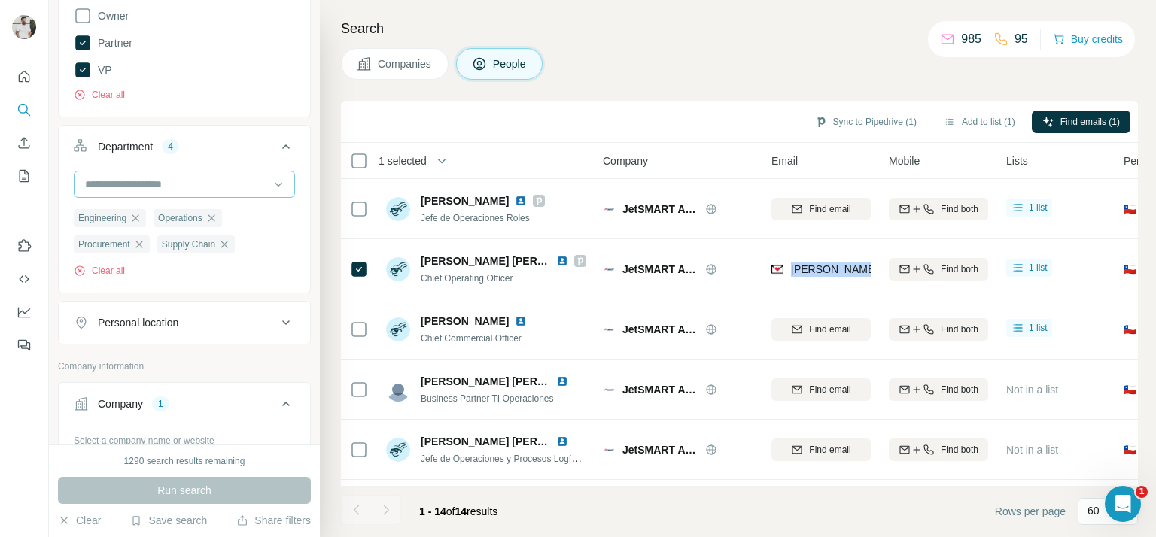
click at [245, 183] on input at bounding box center [177, 184] width 186 height 17
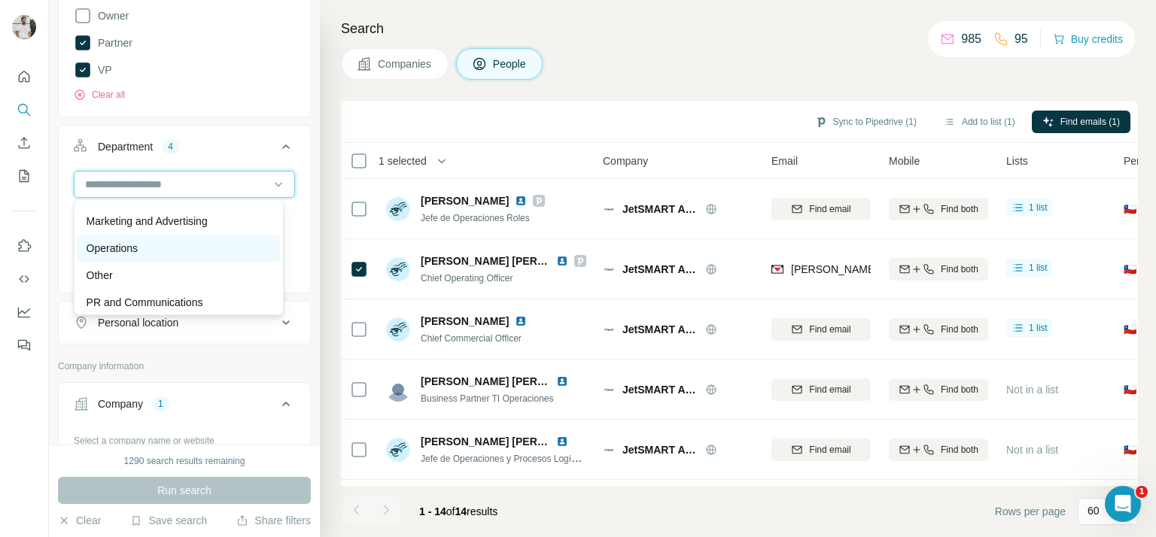
scroll to position [346, 0]
click at [208, 242] on div "Operations" at bounding box center [179, 249] width 184 height 15
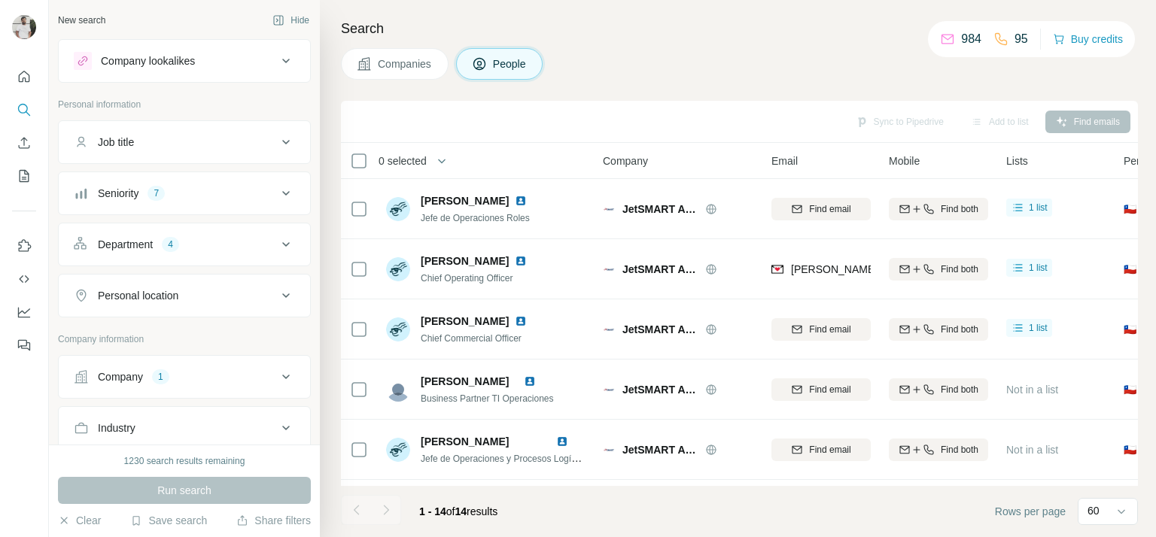
click at [235, 247] on div "Department 4" at bounding box center [175, 244] width 203 height 15
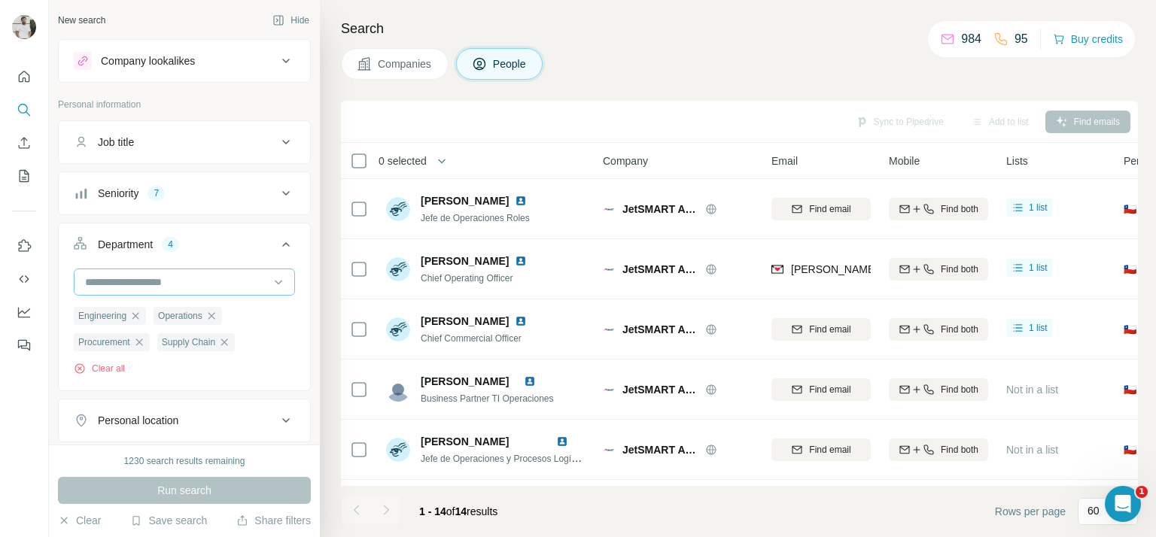
click at [239, 284] on input at bounding box center [177, 282] width 186 height 17
click at [194, 315] on p "Accounting and Finance" at bounding box center [143, 315] width 113 height 15
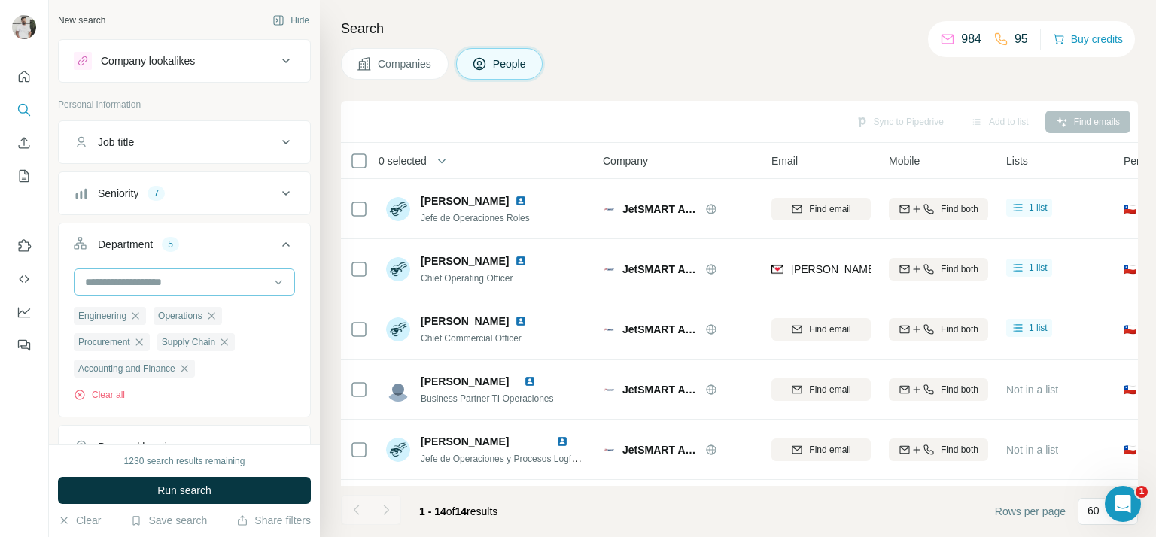
click at [236, 272] on div at bounding box center [177, 282] width 186 height 26
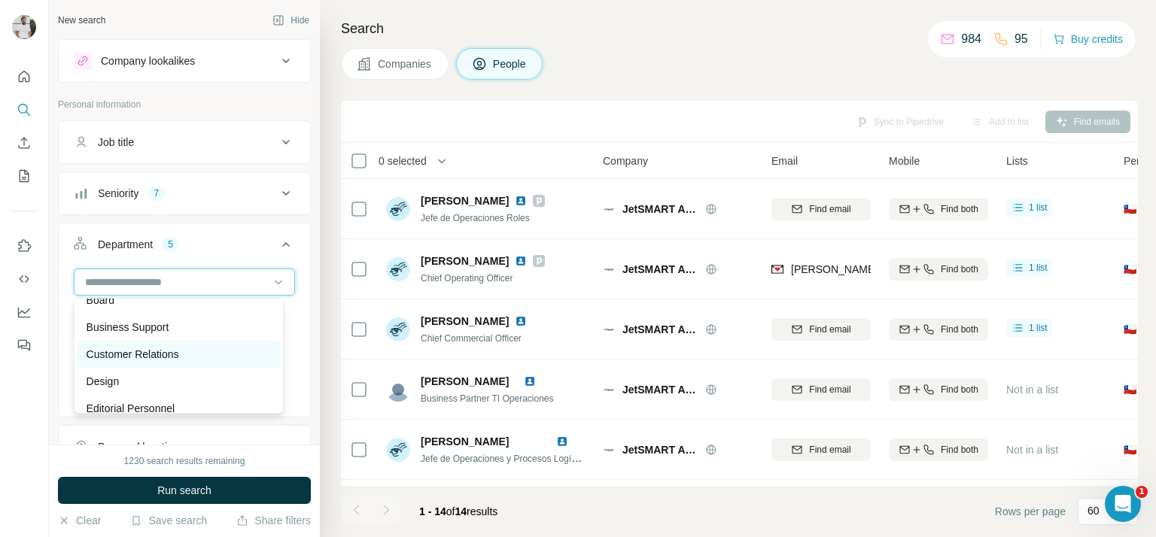
scroll to position [44, 0]
click at [238, 234] on button "Department 5" at bounding box center [184, 247] width 251 height 42
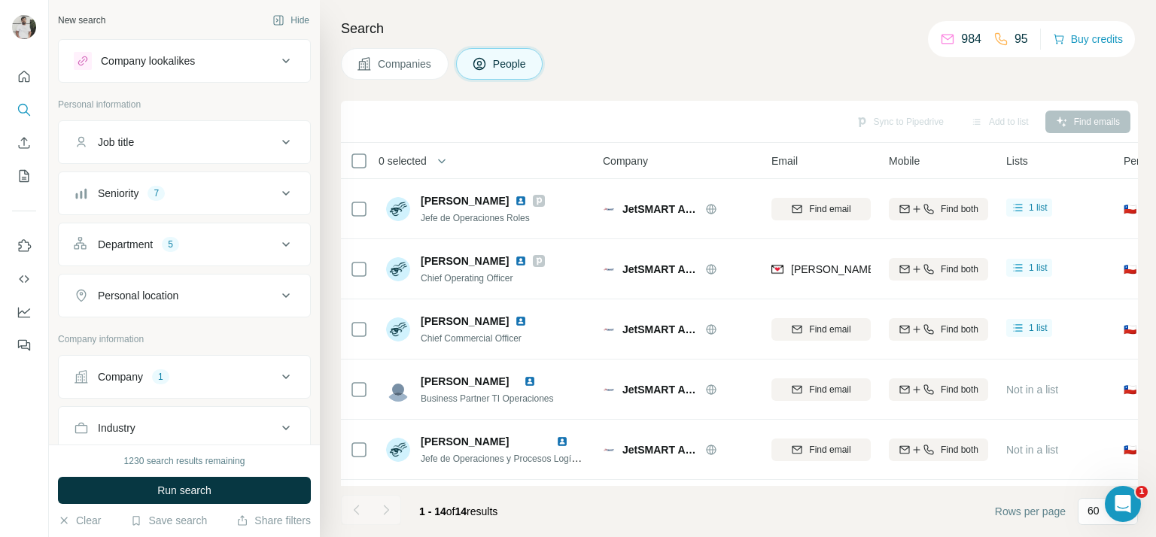
click at [223, 190] on div "Seniority 7" at bounding box center [175, 193] width 203 height 15
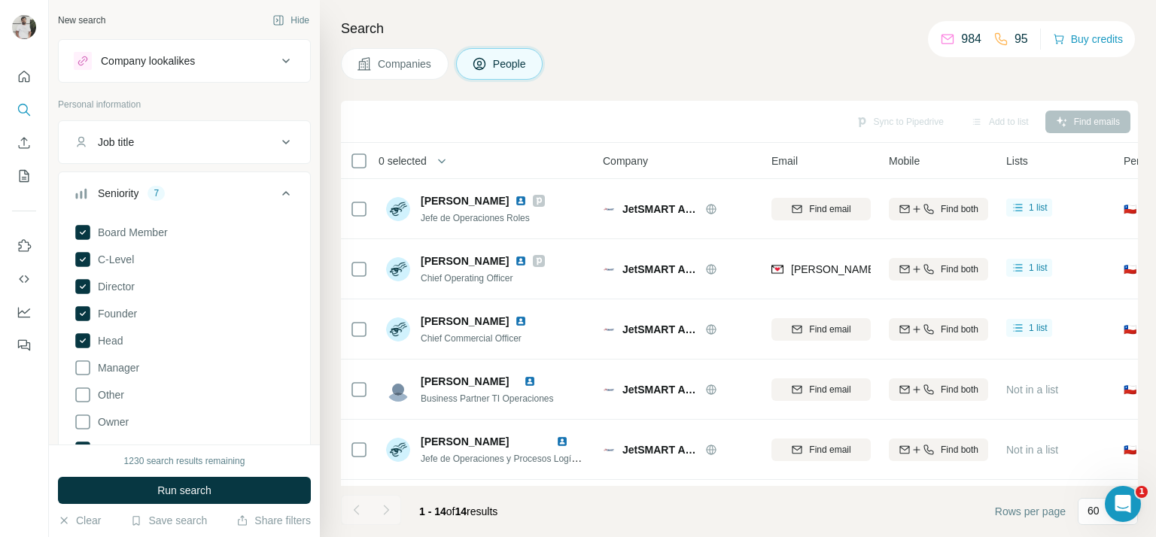
click at [232, 177] on button "Seniority 7" at bounding box center [184, 196] width 251 height 42
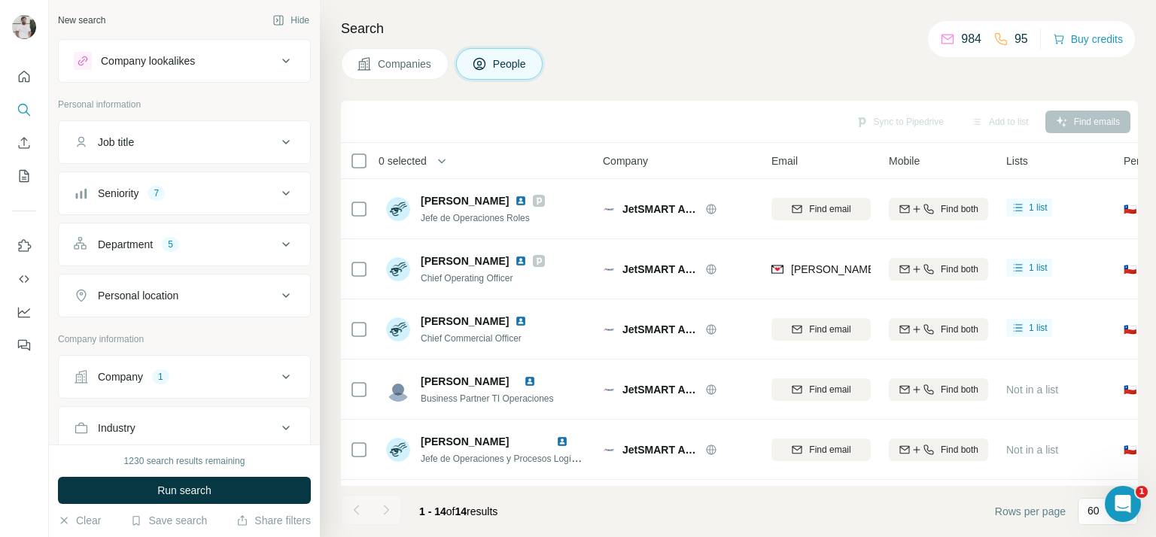
click at [199, 483] on span "Run search" at bounding box center [184, 490] width 54 height 15
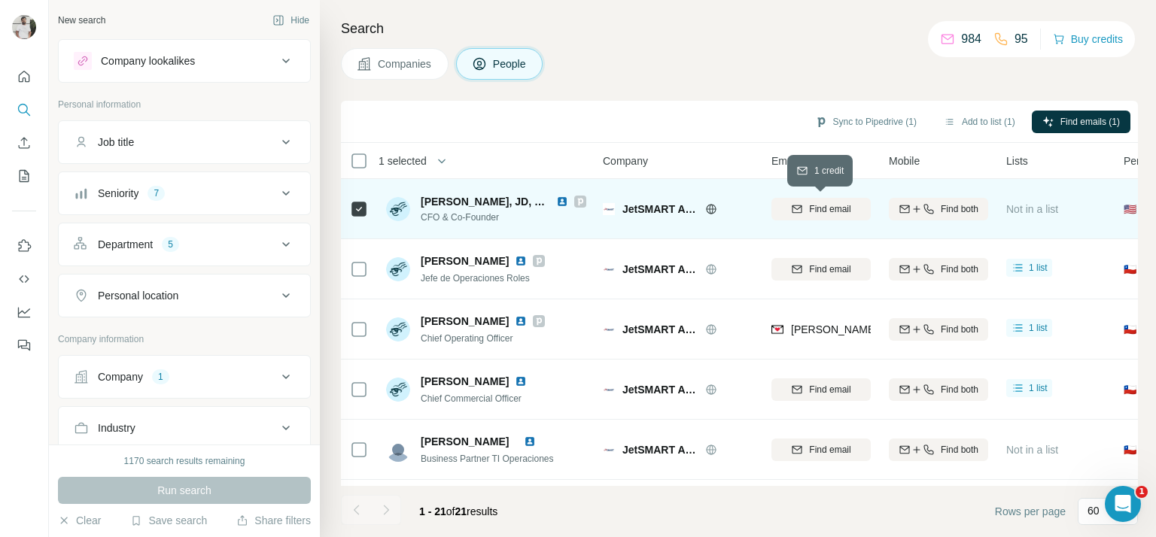
click at [812, 214] on span "Find email" at bounding box center [829, 209] width 41 height 14
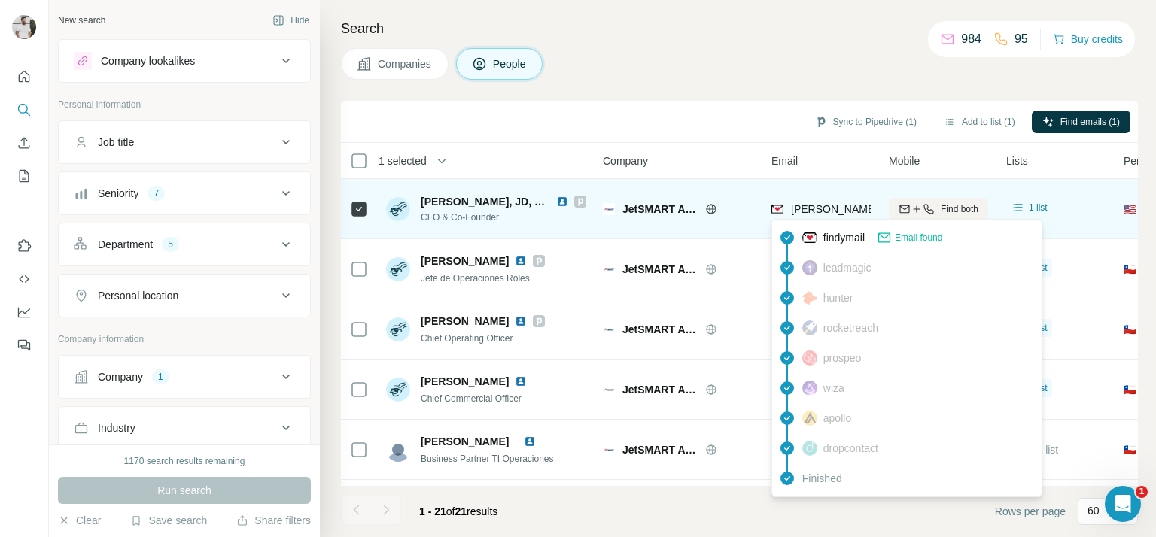
click at [835, 205] on span "matt.bernier@jetsmart.com" at bounding box center [967, 209] width 352 height 12
copy tr "matt.bernier@jetsmart.com"
